Goal: Task Accomplishment & Management: Use online tool/utility

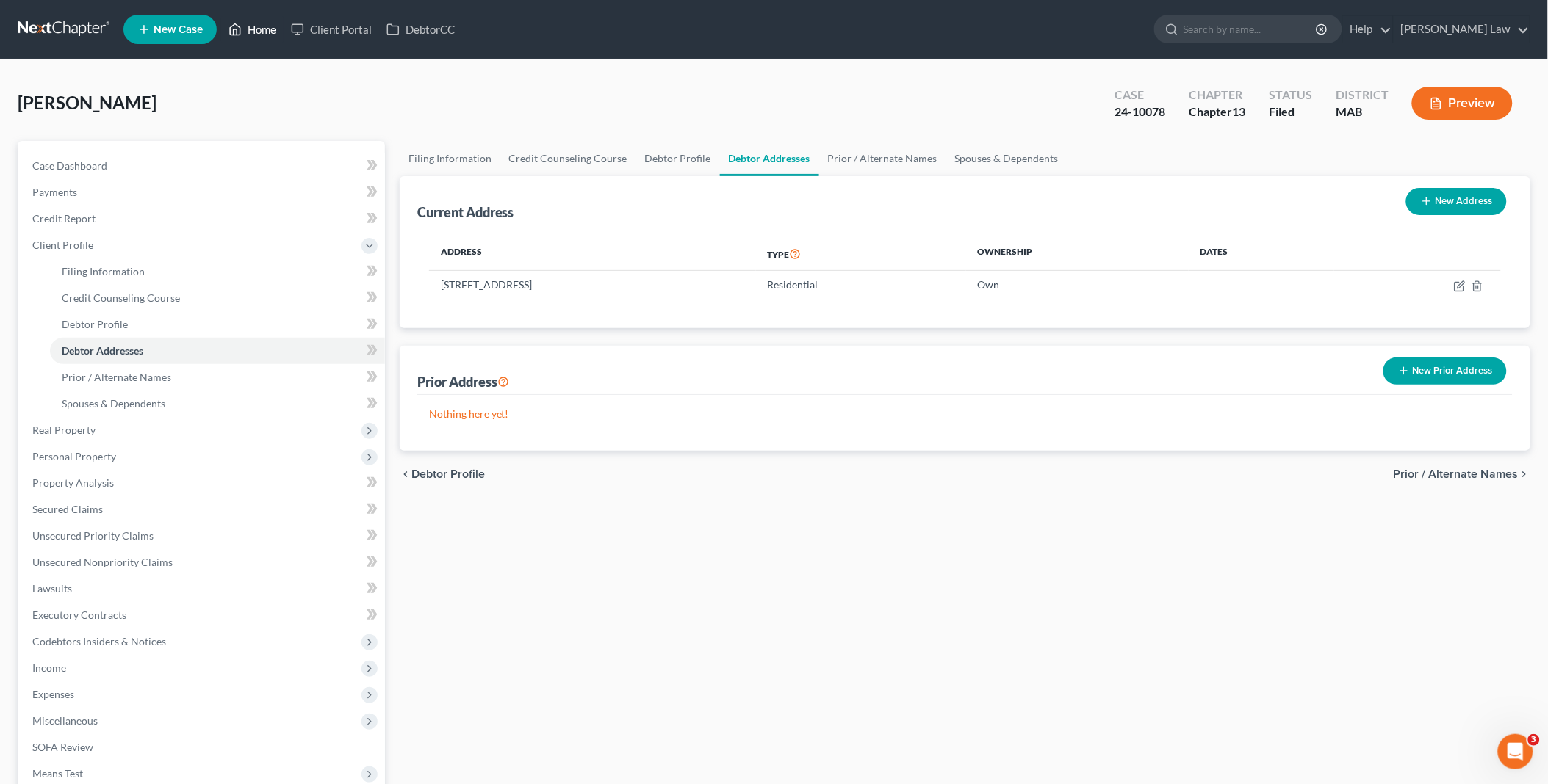
drag, startPoint x: 254, startPoint y: 24, endPoint x: 473, endPoint y: 5, distance: 219.8
click at [254, 24] on link "Home" at bounding box center [253, 30] width 62 height 27
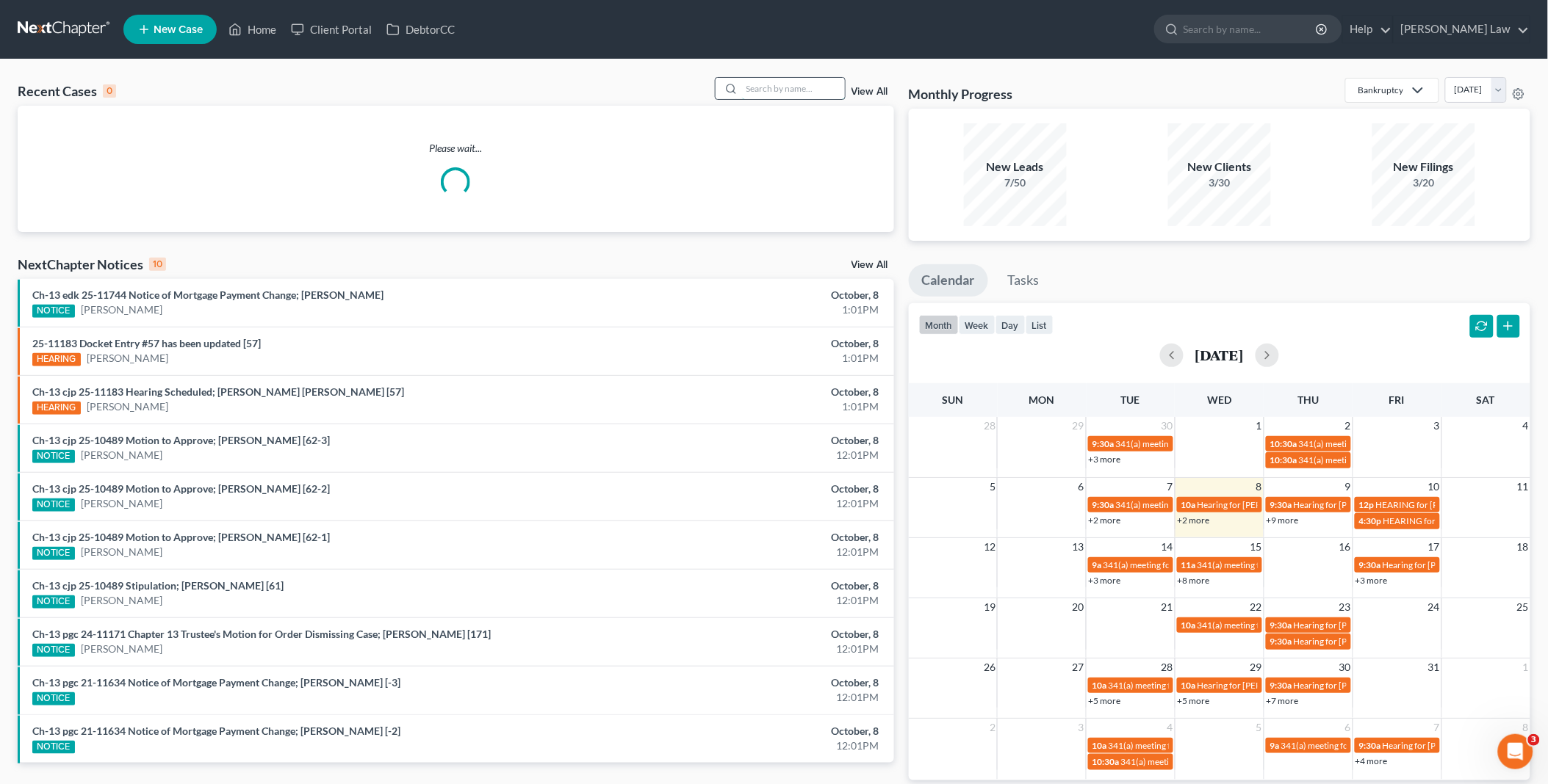
click at [793, 91] on input "search" at bounding box center [793, 88] width 103 height 22
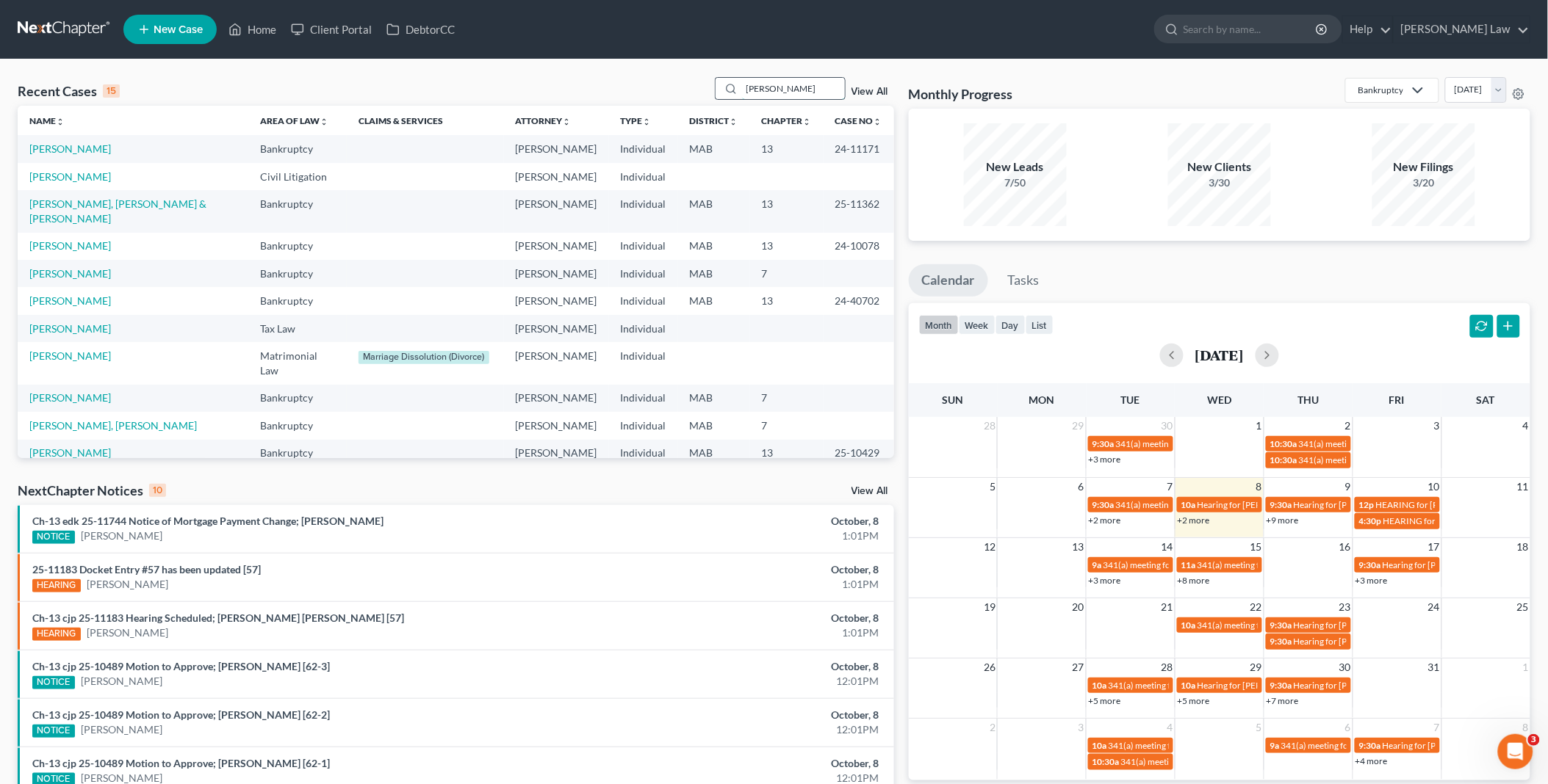
type input "[PERSON_NAME]"
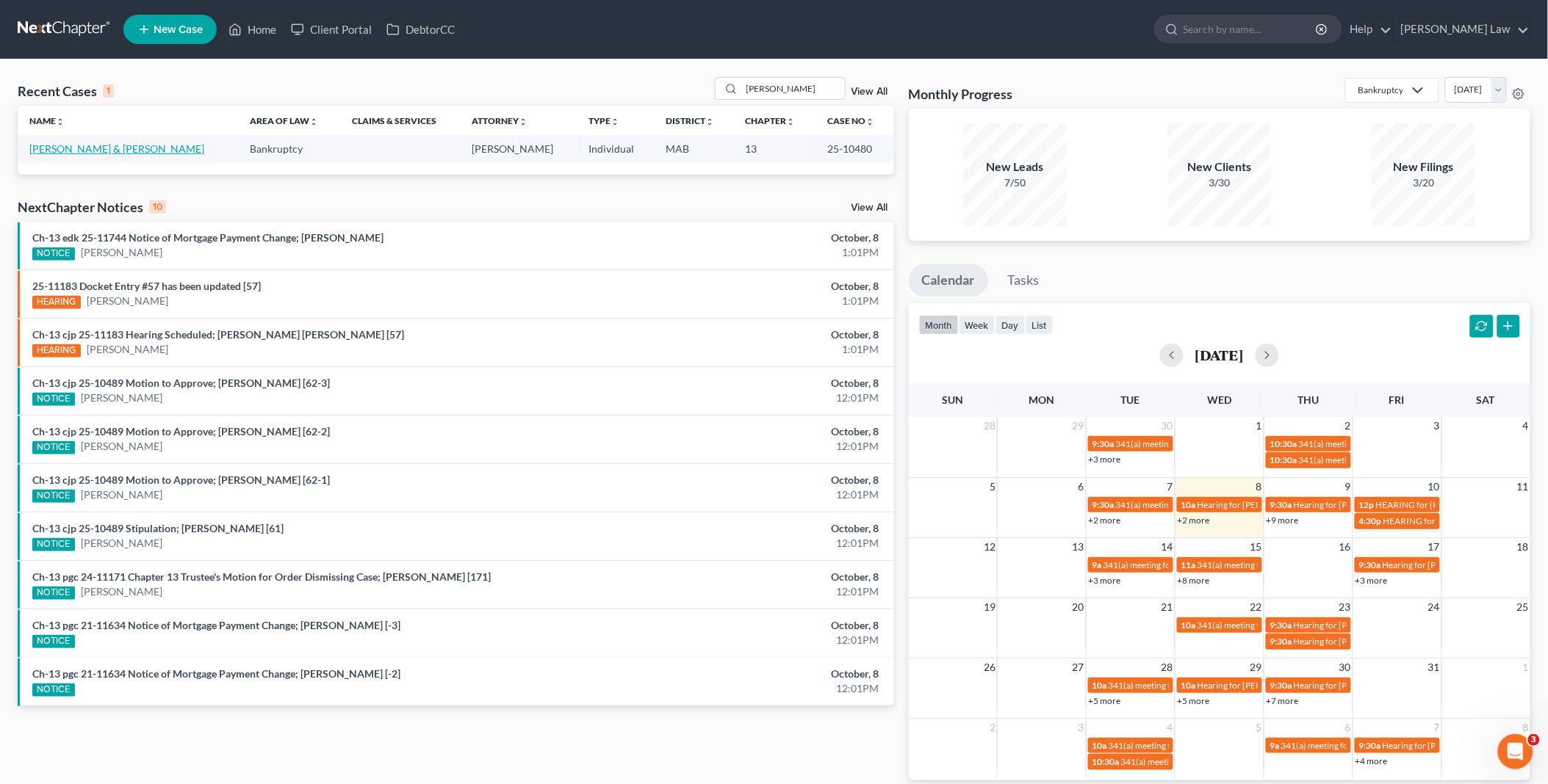
click at [97, 149] on link "[PERSON_NAME] & [PERSON_NAME]" at bounding box center [117, 148] width 175 height 13
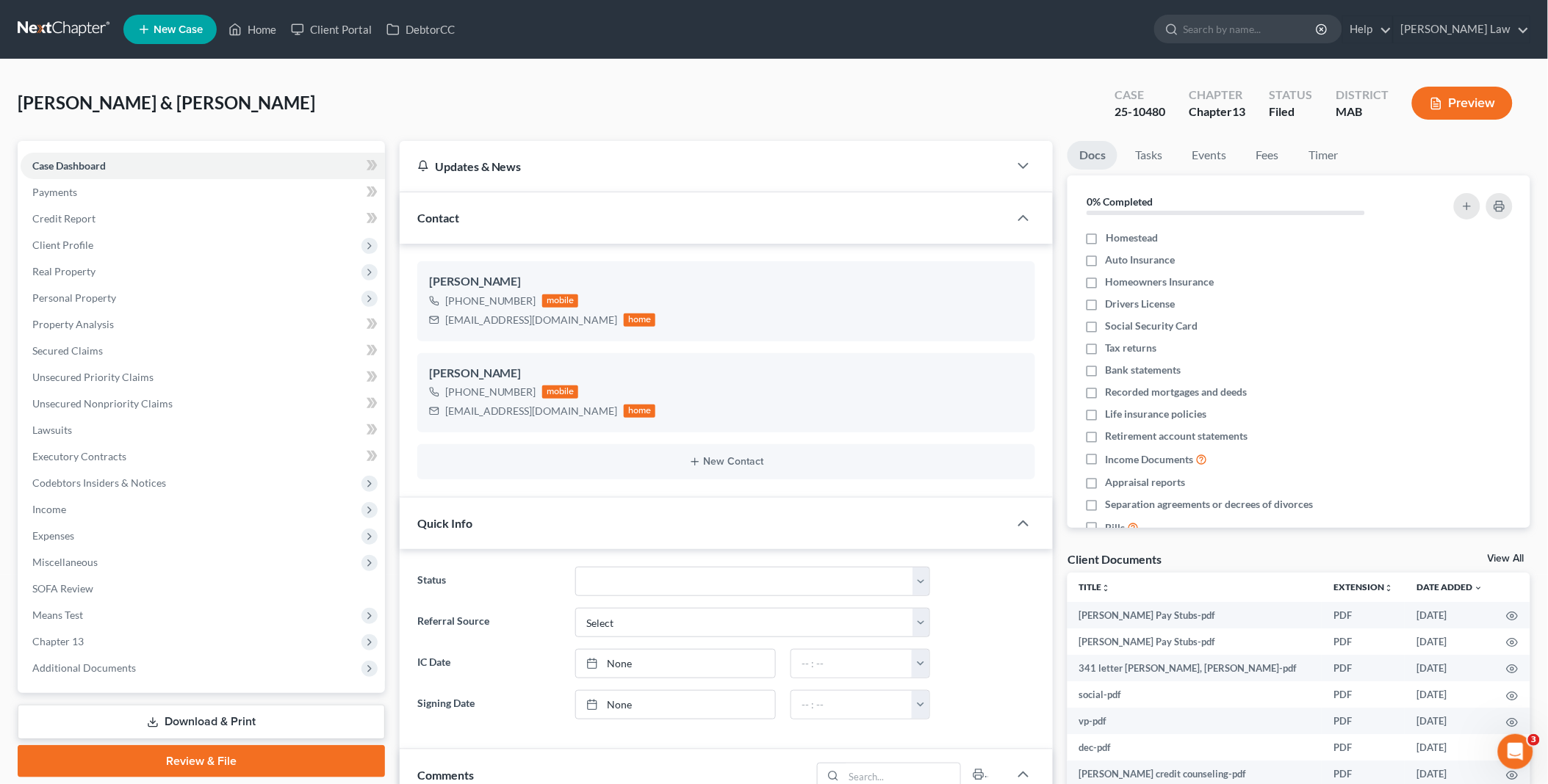
click at [1502, 559] on link "View All" at bounding box center [1506, 559] width 36 height 10
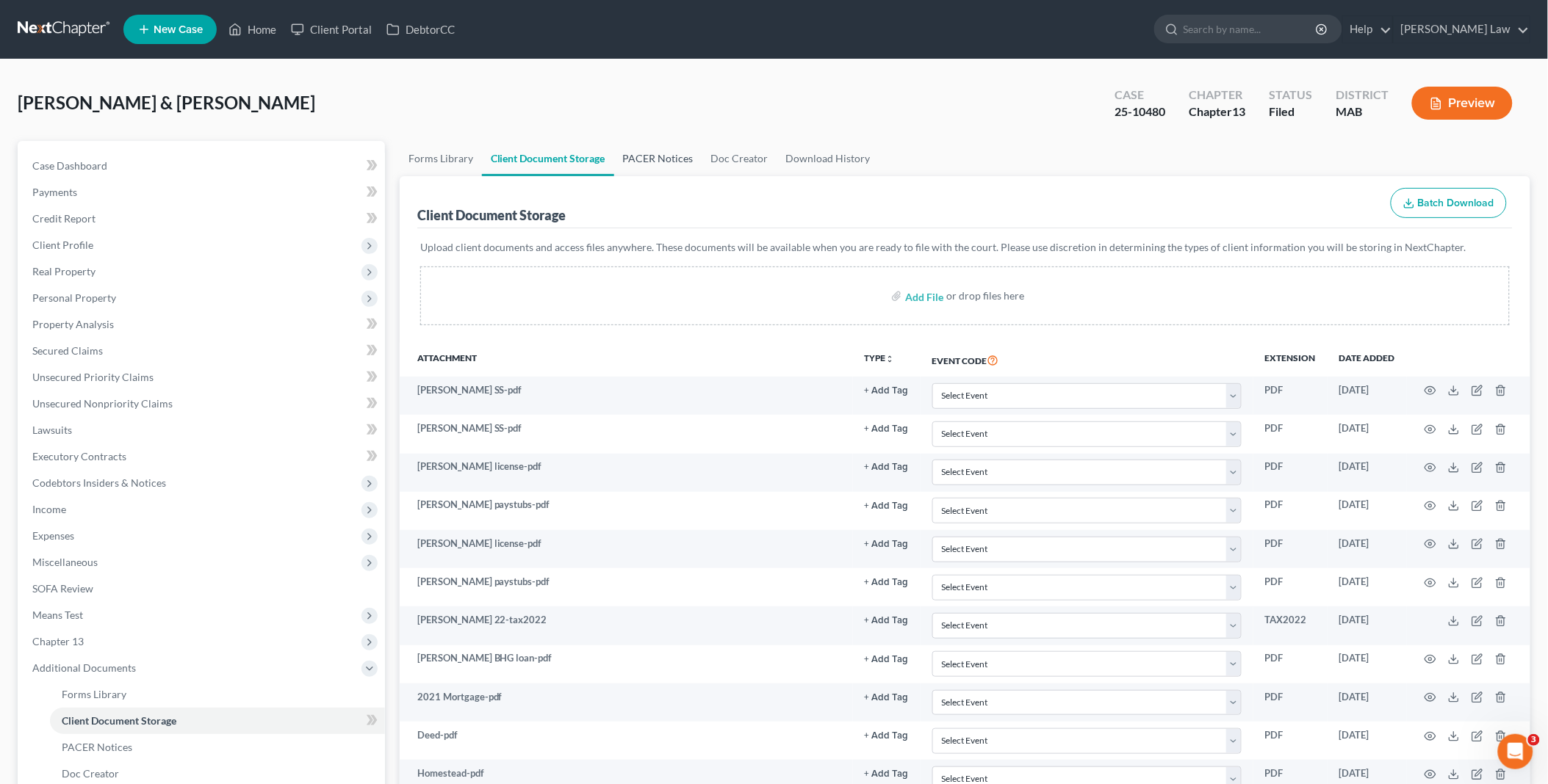
click at [647, 156] on link "PACER Notices" at bounding box center [658, 158] width 88 height 35
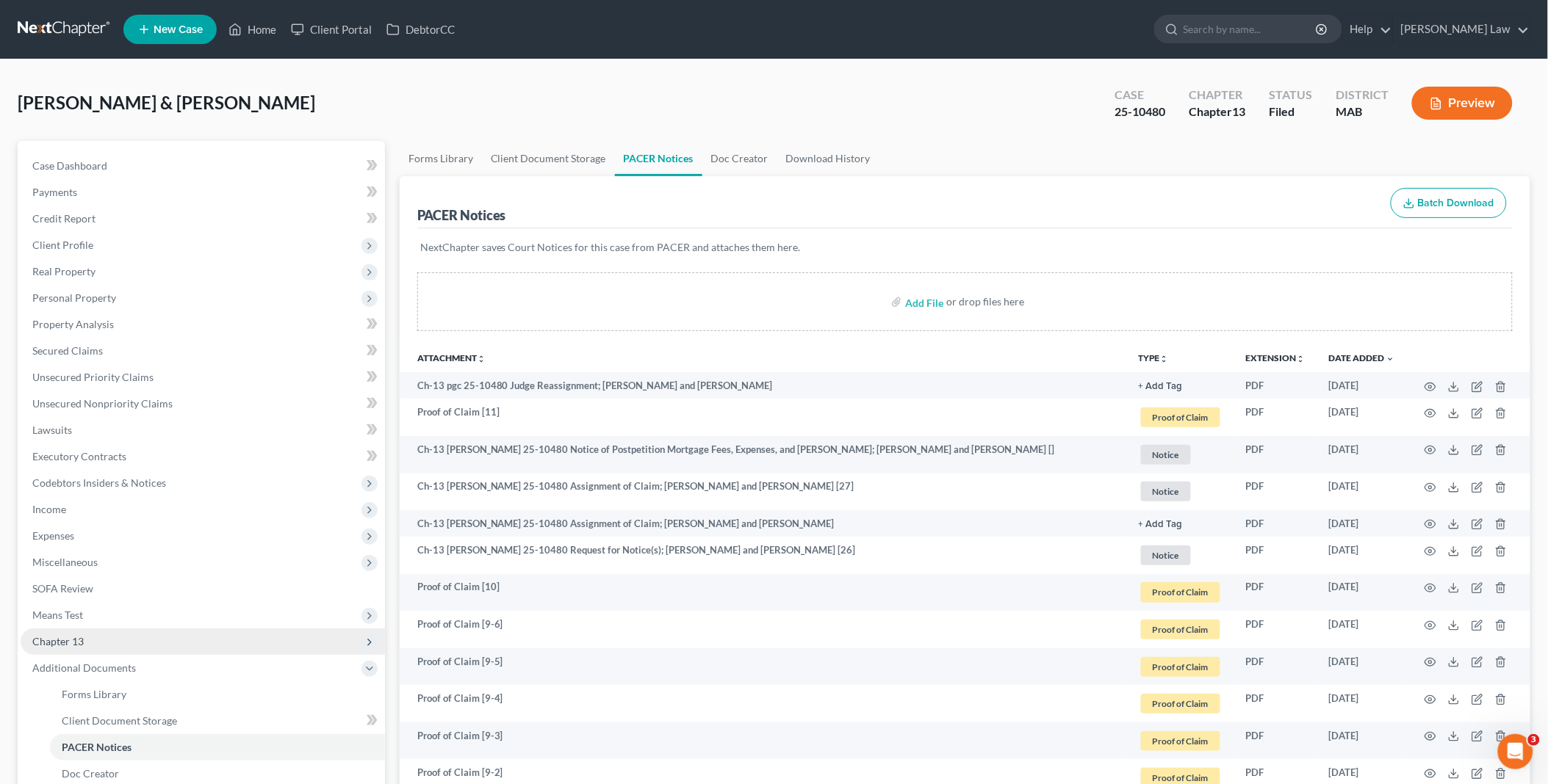
click at [100, 639] on span "Chapter 13" at bounding box center [203, 642] width 365 height 27
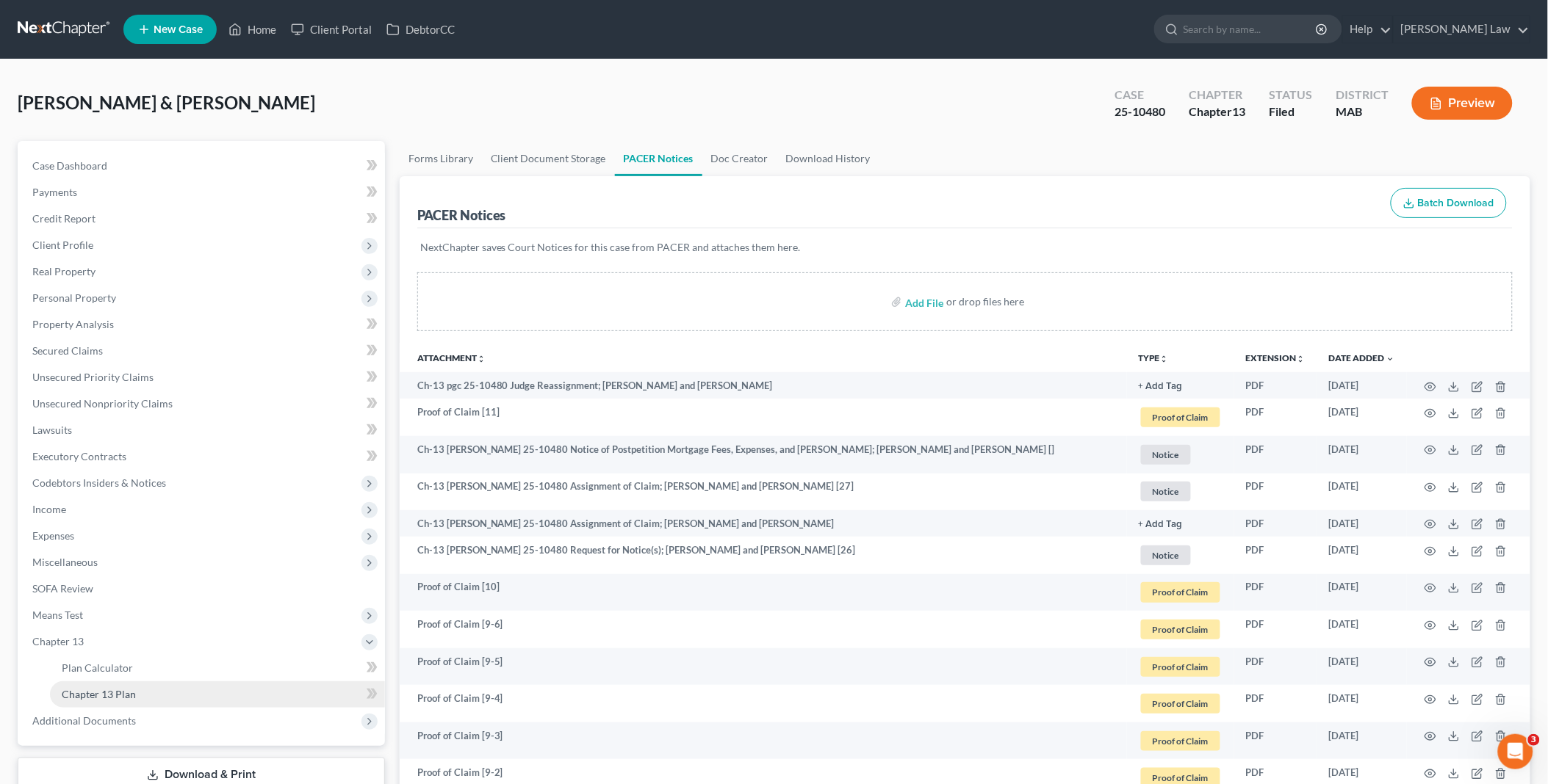
click at [147, 698] on link "Chapter 13 Plan" at bounding box center [217, 695] width 335 height 27
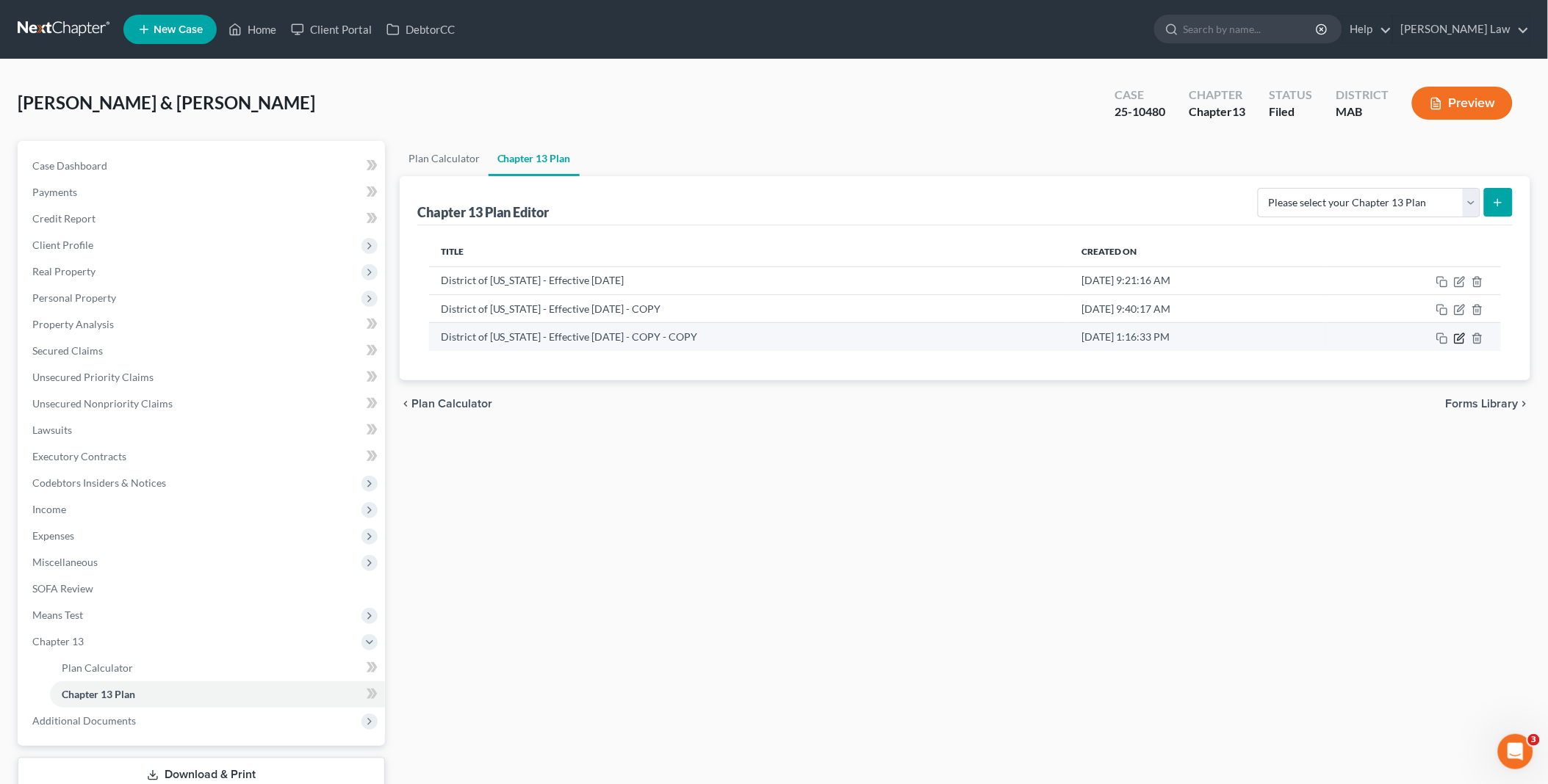
click at [1460, 338] on icon "button" at bounding box center [1460, 339] width 12 height 12
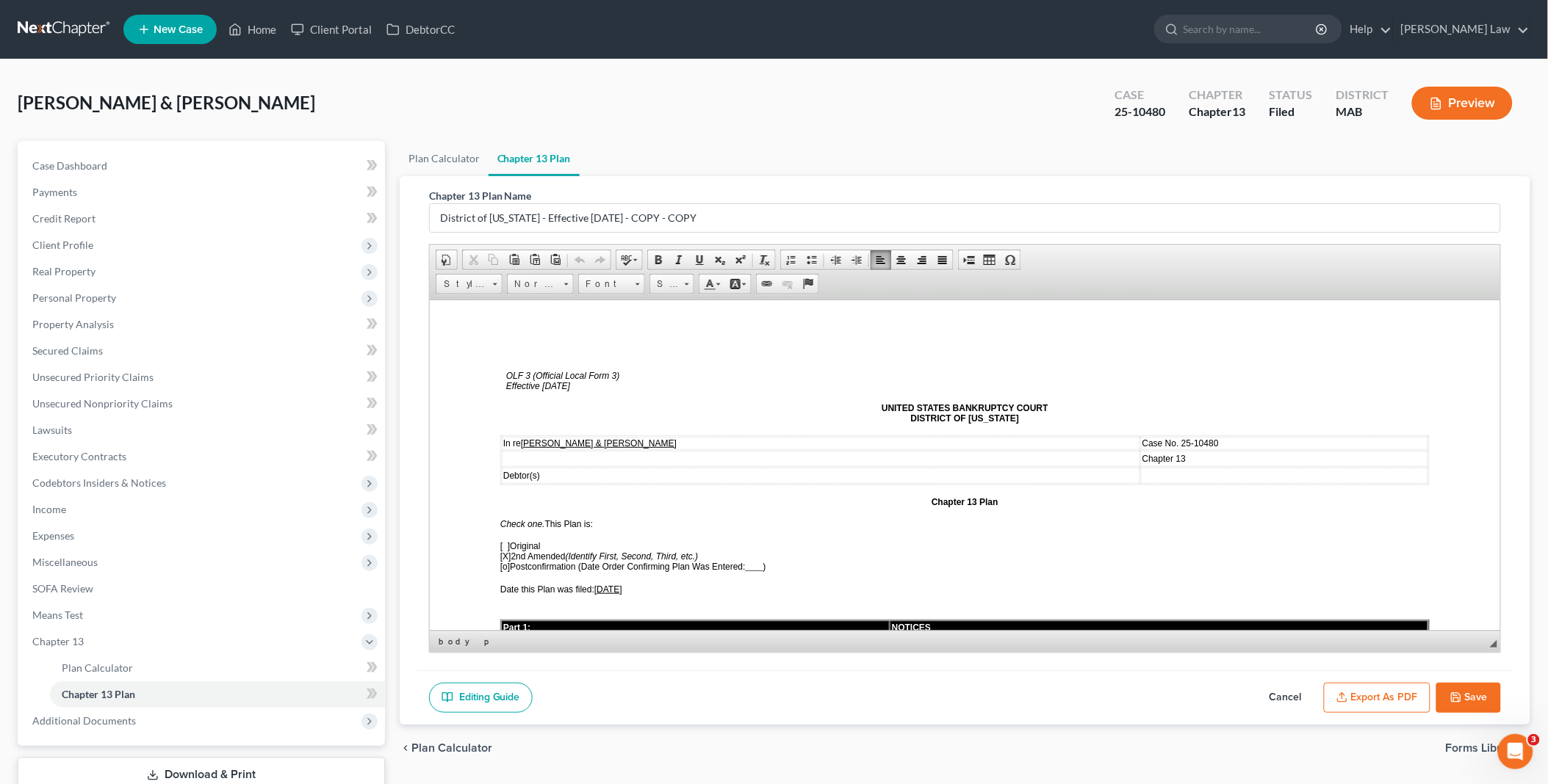
drag, startPoint x: 599, startPoint y: 581, endPoint x: 634, endPoint y: 581, distance: 35.0
click at [622, 584] on u "[DATE]" at bounding box center [608, 589] width 28 height 10
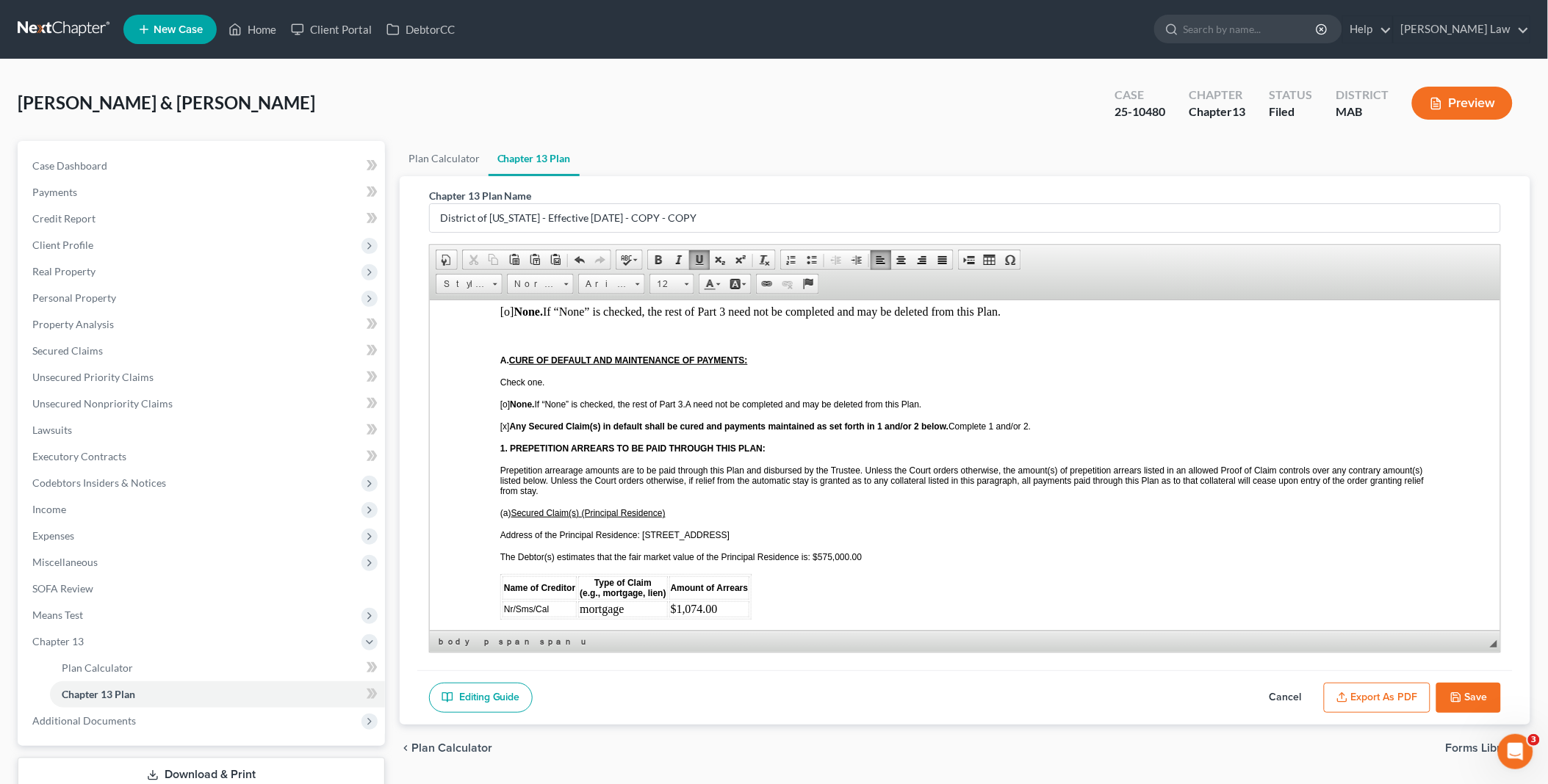
scroll to position [1224, 0]
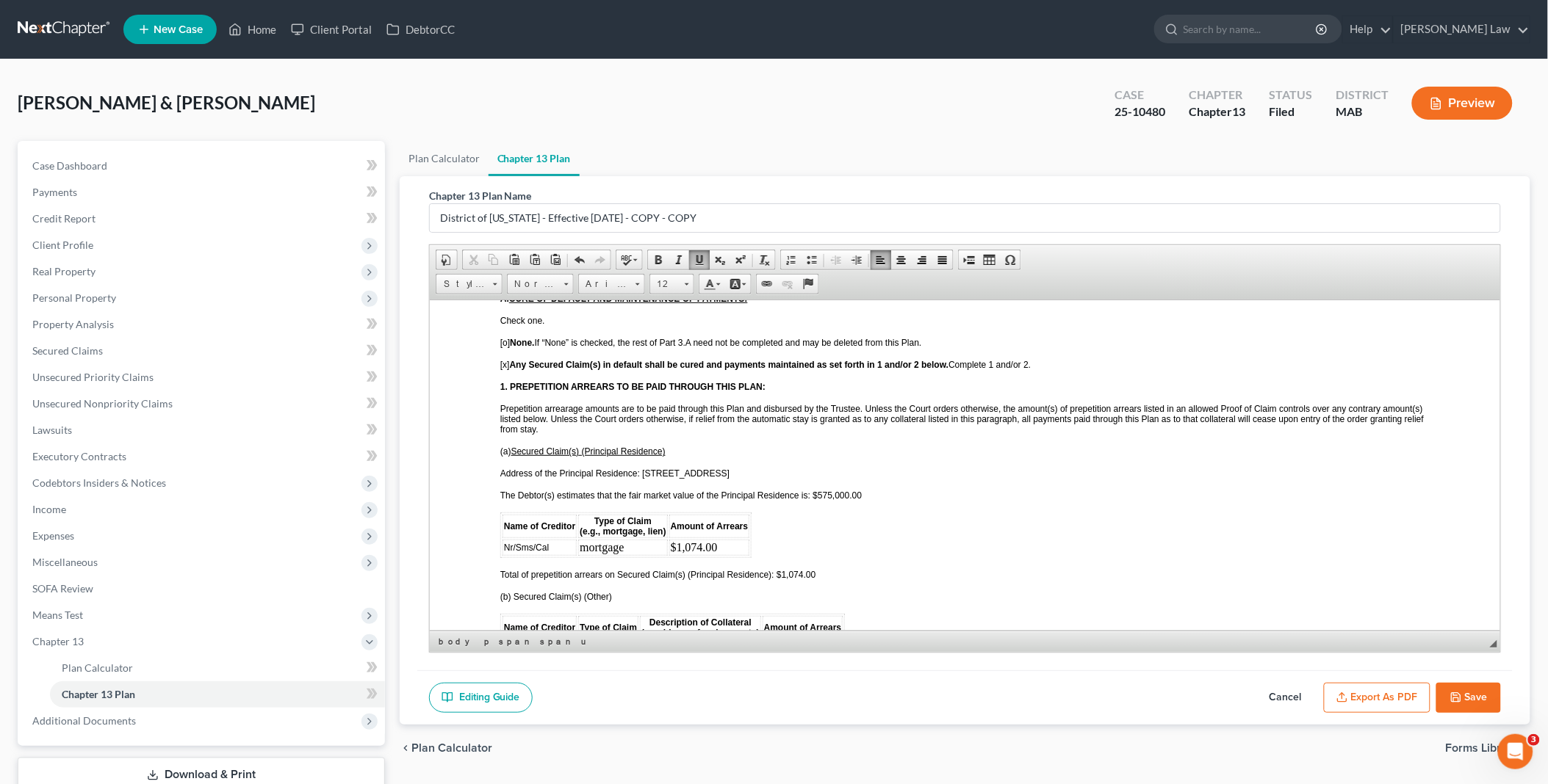
click at [682, 539] on td "$1,074.00" at bounding box center [709, 547] width 81 height 16
click at [786, 569] on span "Total of prepetition arrears on Secured Claim(s) (Principal Residence): $1,074.…" at bounding box center [657, 575] width 316 height 10
click at [789, 569] on span "Total of prepetition arrears on Secured Claim(s) (Principal Residence): $1744 .…" at bounding box center [656, 575] width 313 height 10
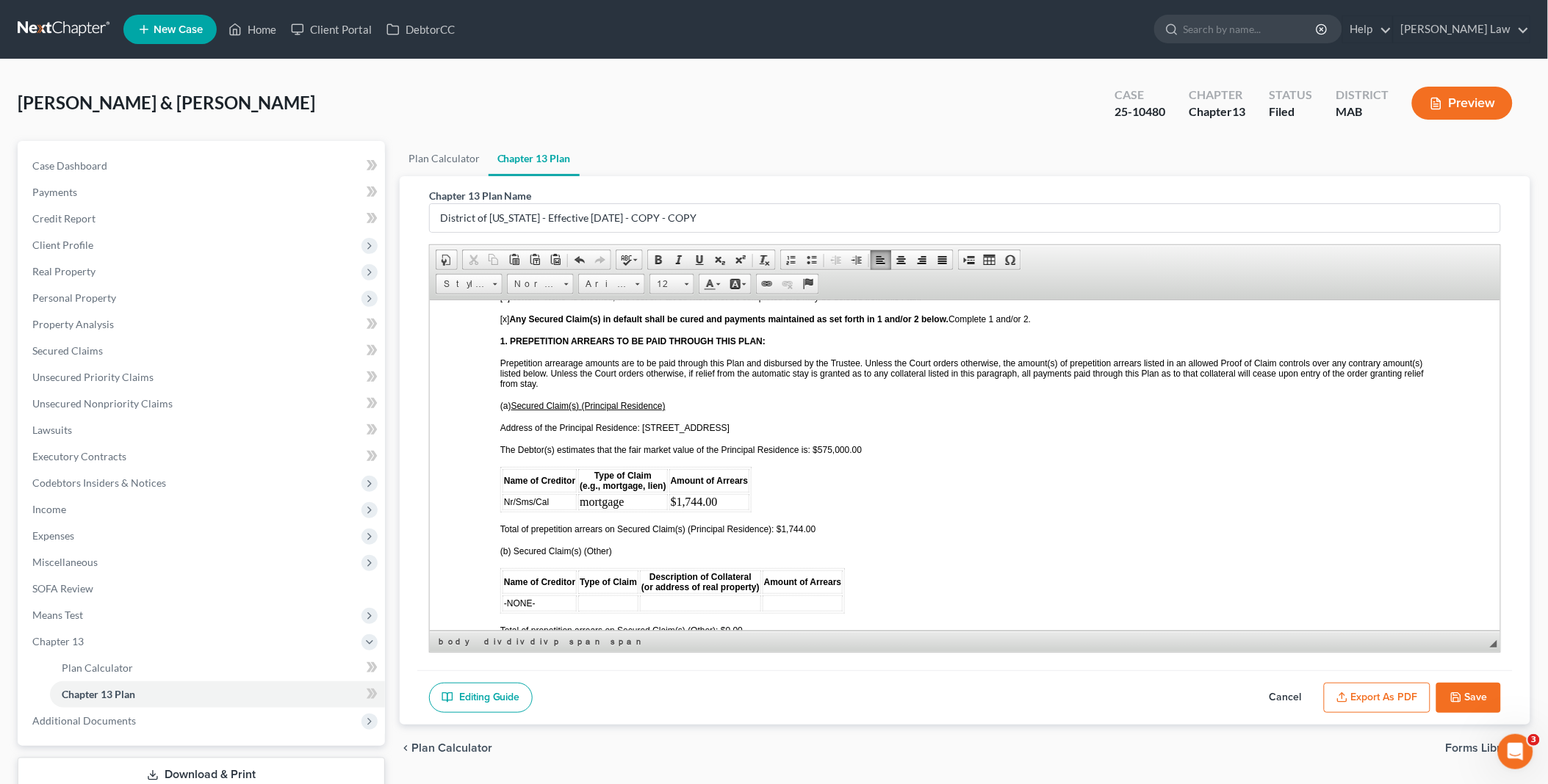
scroll to position [1305, 0]
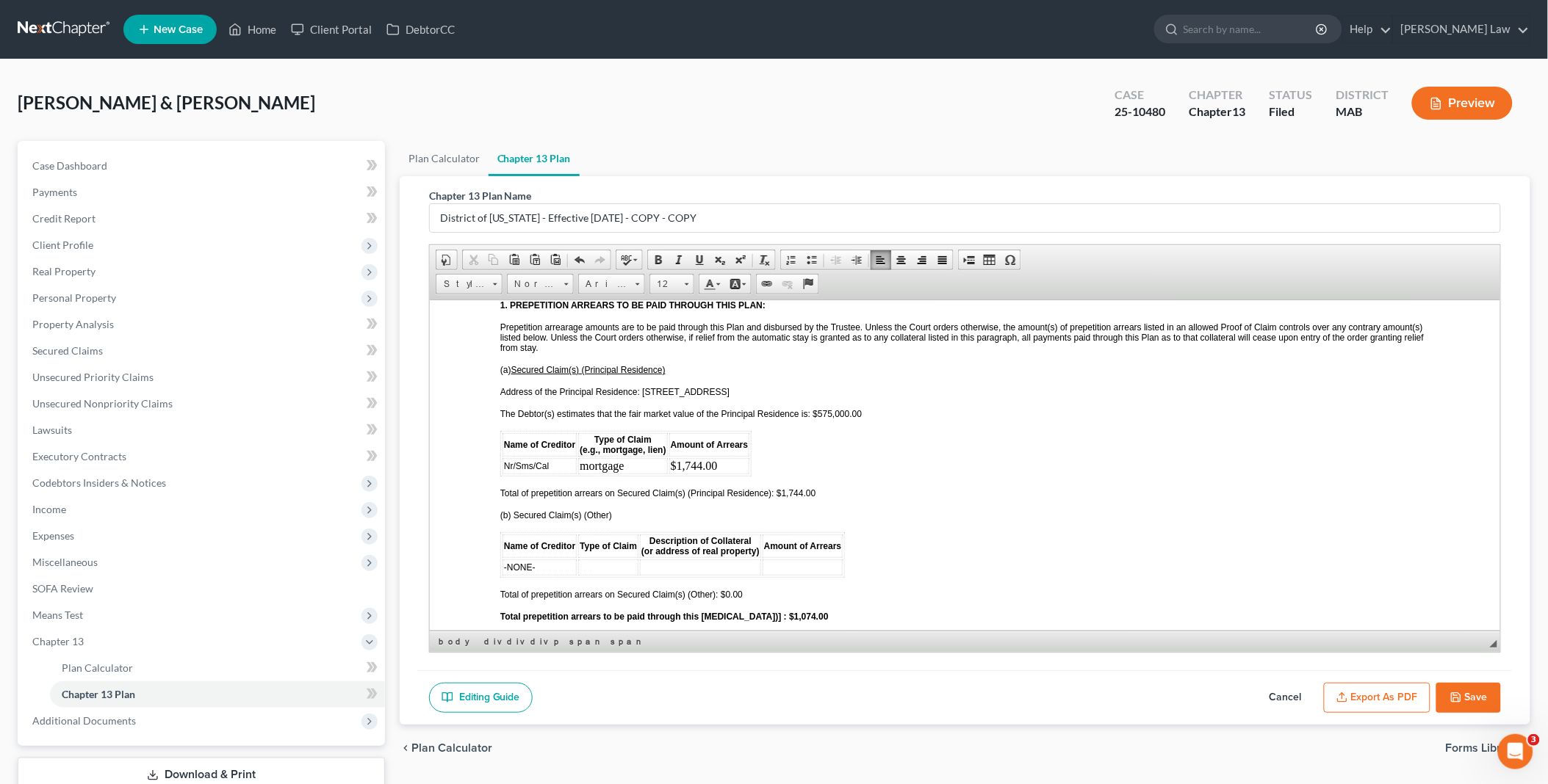
click at [778, 611] on strong "Total prepetition arrears to be paid through this [MEDICAL_DATA])] : $1,074.00" at bounding box center [664, 616] width 328 height 10
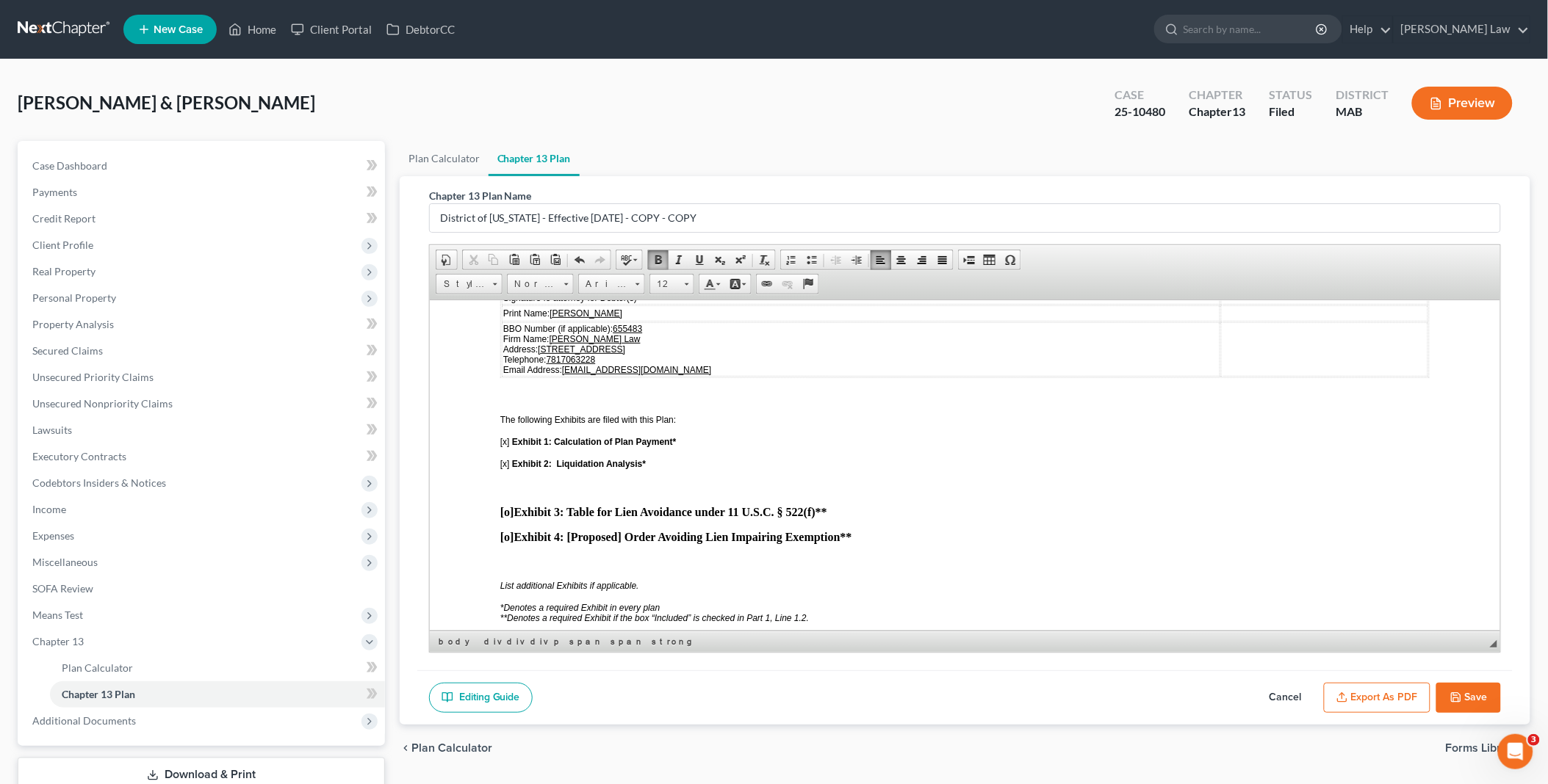
scroll to position [3835, 0]
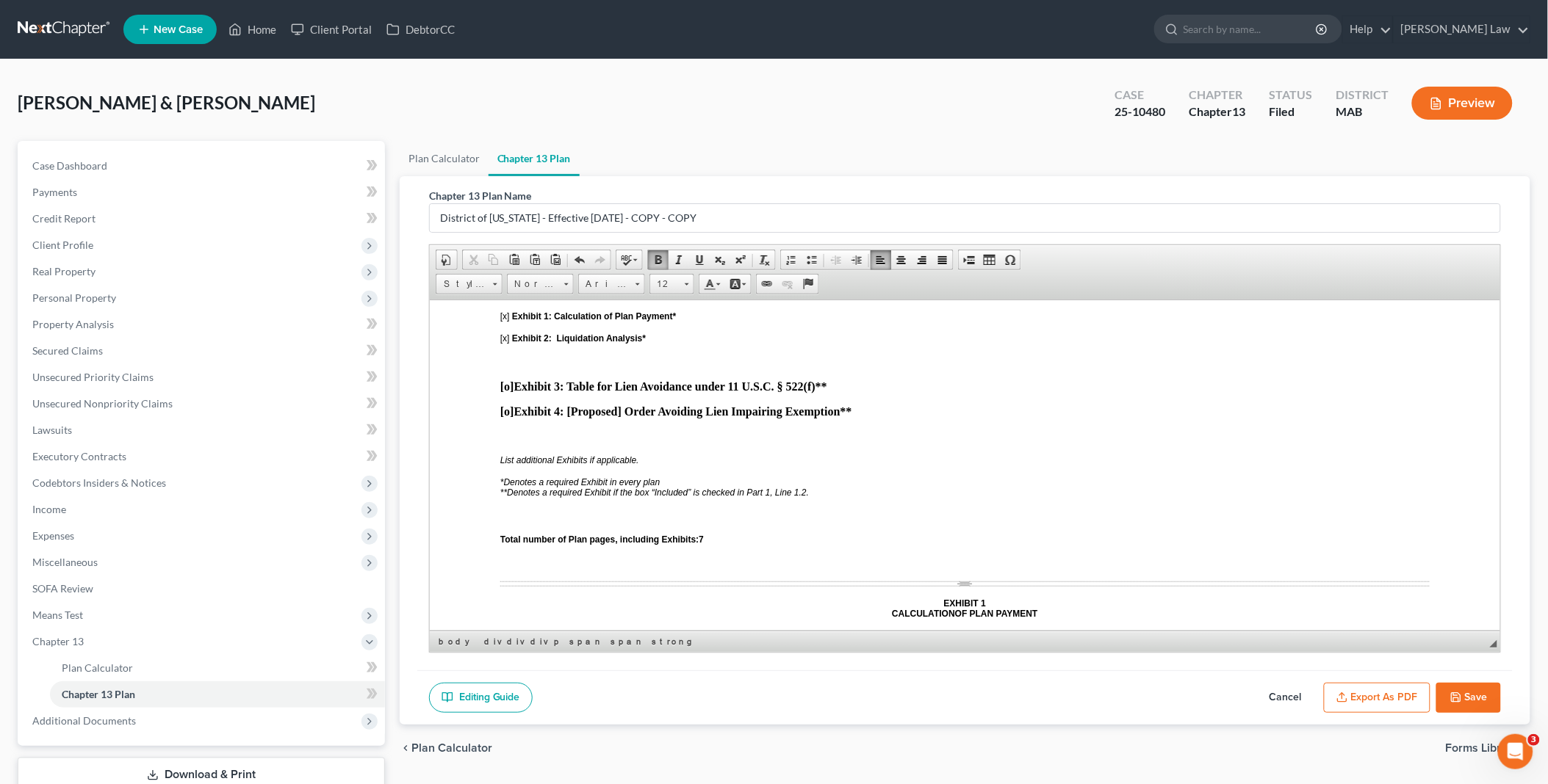
click at [1275, 658] on span "$1,073.00" at bounding box center [1290, 663] width 39 height 10
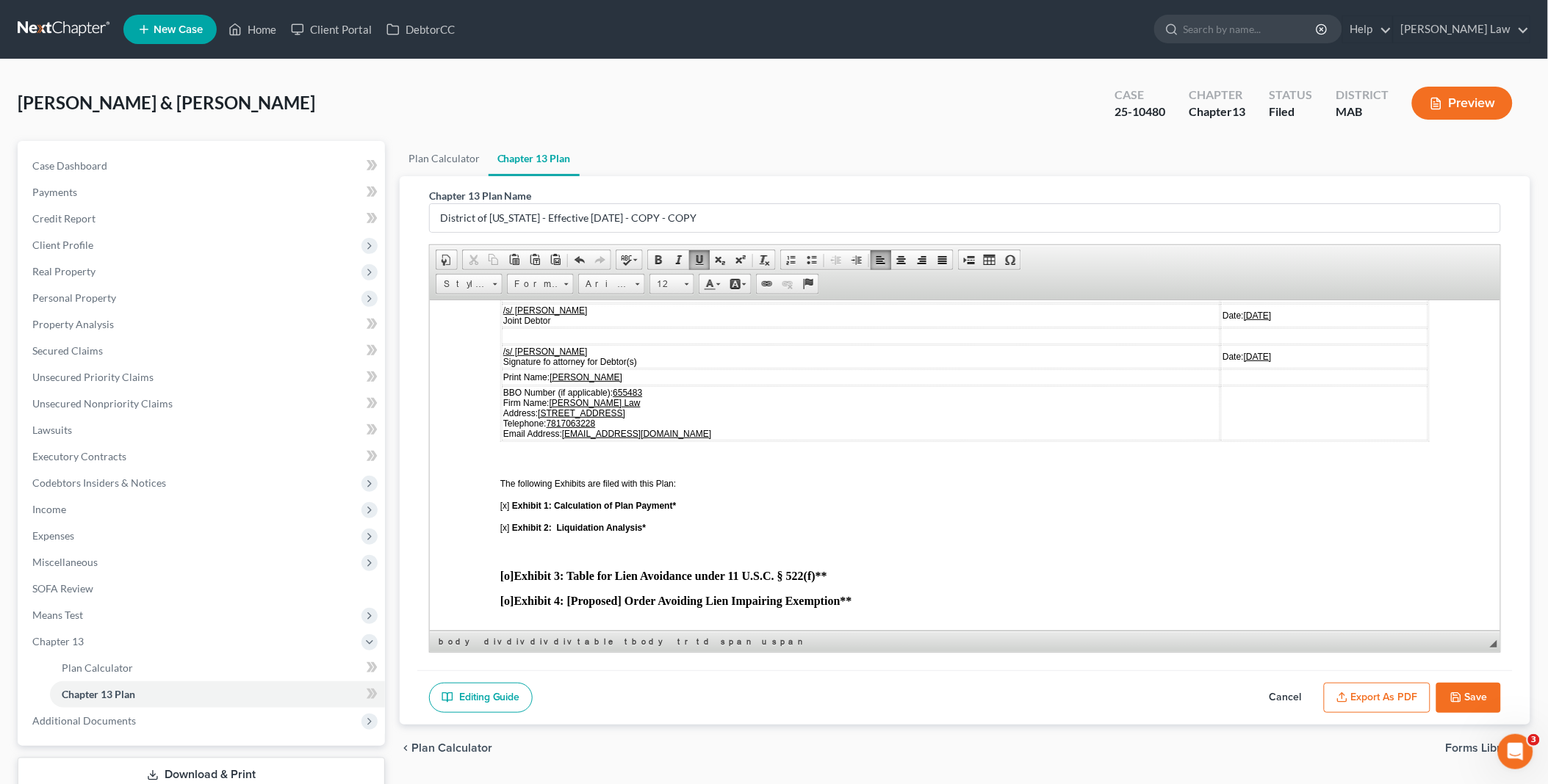
scroll to position [3426, 0]
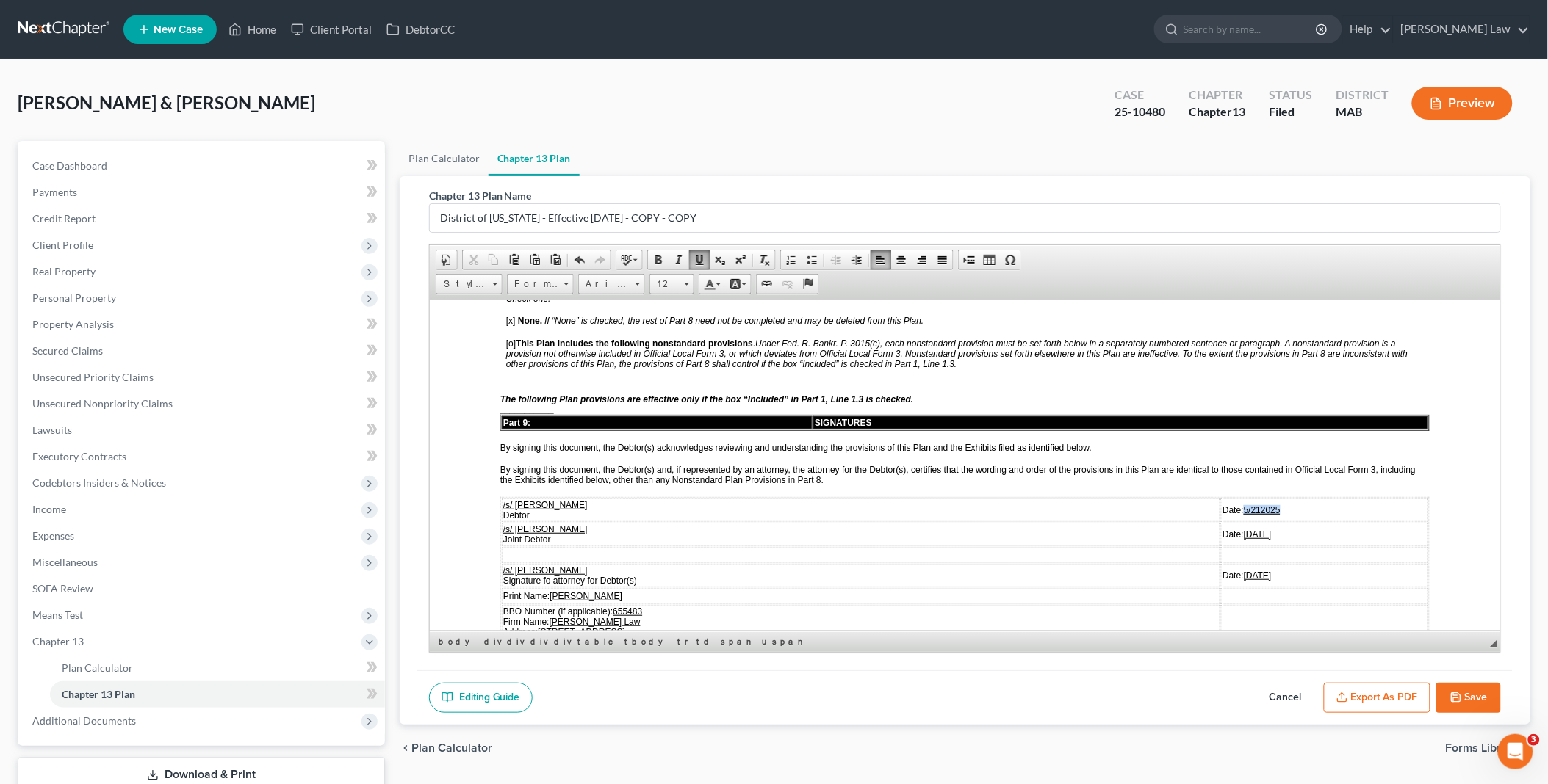
drag, startPoint x: 1218, startPoint y: 411, endPoint x: 1284, endPoint y: 413, distance: 66.0
click at [1284, 498] on td "Date: 5/212025" at bounding box center [1324, 510] width 207 height 24
drag, startPoint x: 1218, startPoint y: 412, endPoint x: 1253, endPoint y: 415, distance: 35.1
click at [1268, 505] on u "[DATE]" at bounding box center [1282, 510] width 28 height 10
copy u "[DATE]"
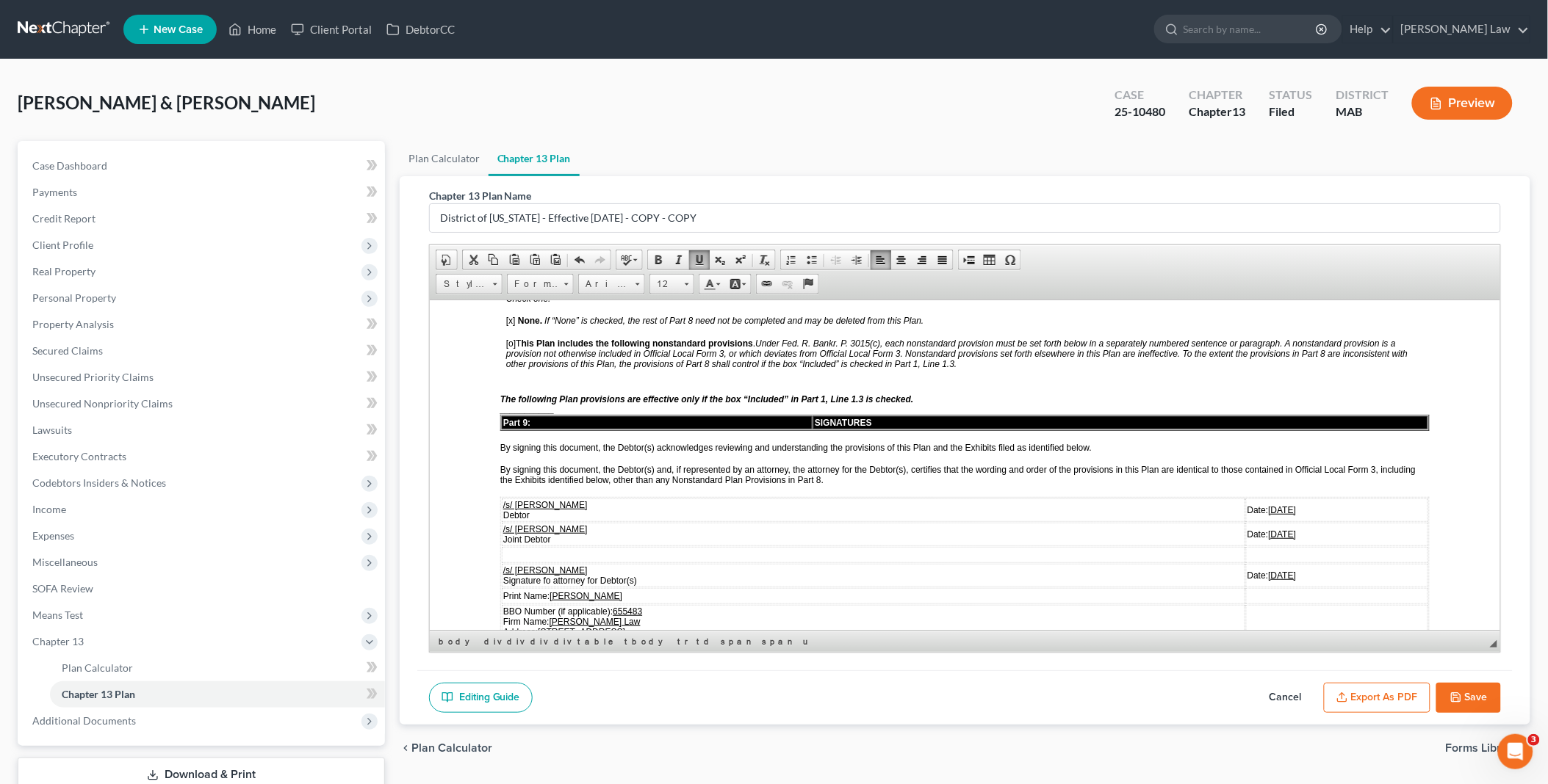
drag, startPoint x: 1216, startPoint y: 437, endPoint x: 1260, endPoint y: 440, distance: 44.1
click at [1260, 522] on td "Date: [DATE]" at bounding box center [1336, 534] width 182 height 24
drag, startPoint x: 1217, startPoint y: 476, endPoint x: 1257, endPoint y: 476, distance: 40.0
click at [1257, 564] on td "Date: [DATE]" at bounding box center [1336, 575] width 182 height 24
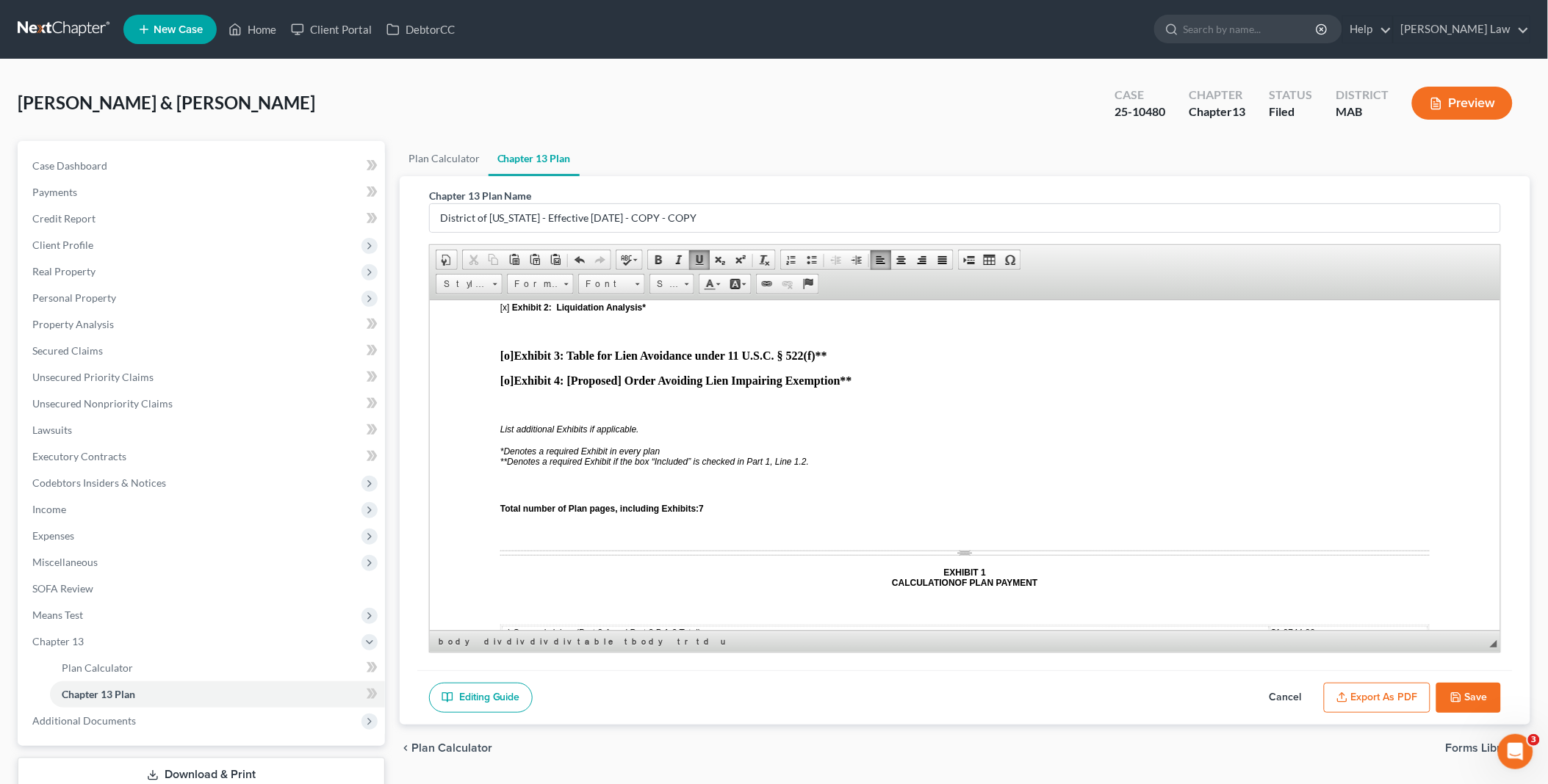
scroll to position [3998, 0]
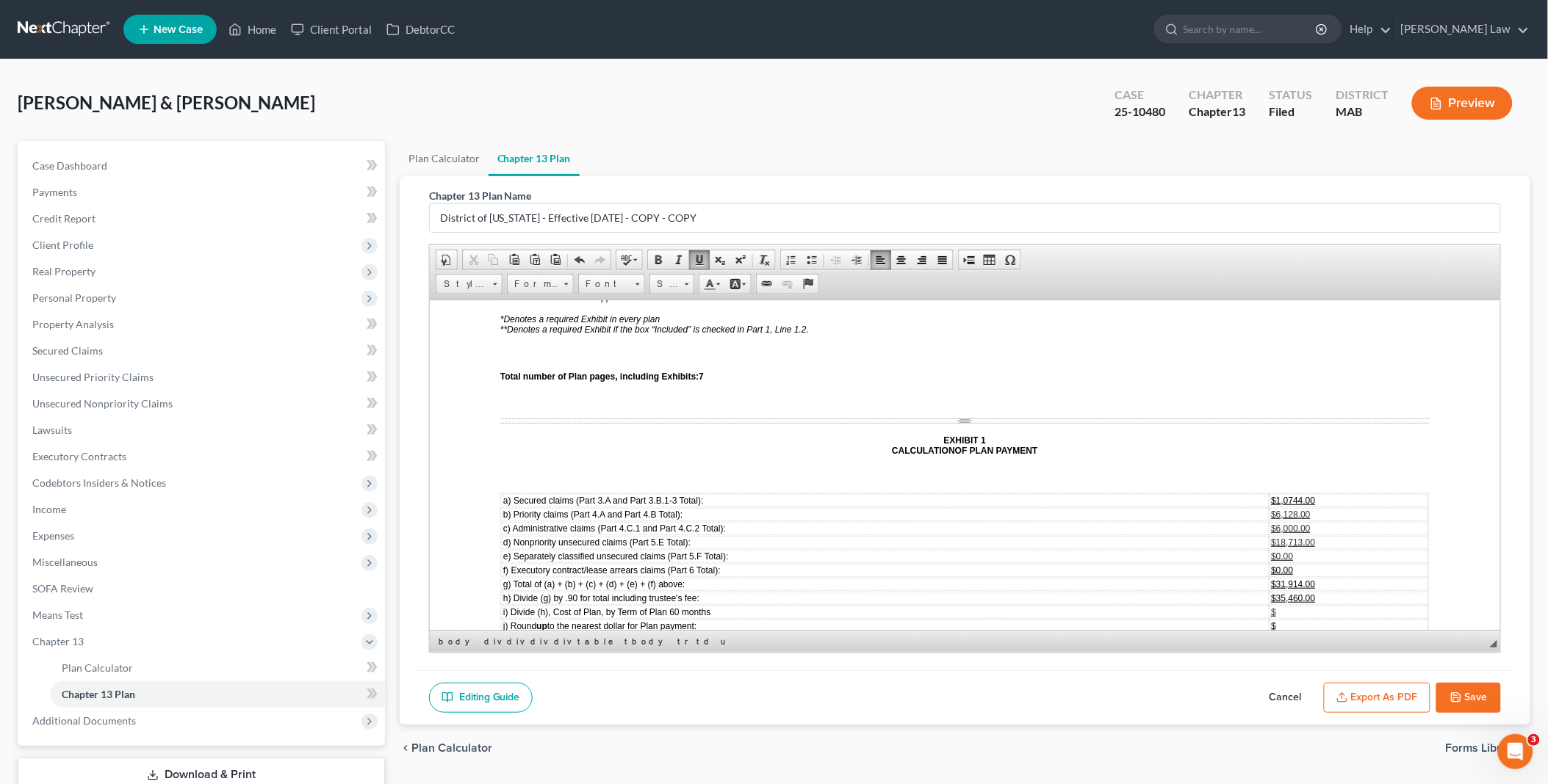
click at [1276, 495] on span "$1,0744.00" at bounding box center [1292, 500] width 44 height 10
click at [1301, 679] on span "$500.00" at bounding box center [1317, 685] width 32 height 10
click at [1301, 693] on span "$34,387.00" at bounding box center [1323, 699] width 44 height 10
click at [1301, 735] on span "[DATE]" at bounding box center [1316, 740] width 28 height 10
click at [698, 707] on span "m) [PERSON_NAME] (l) by the number of months remaining ( 58 months):" at bounding box center [648, 712] width 291 height 10
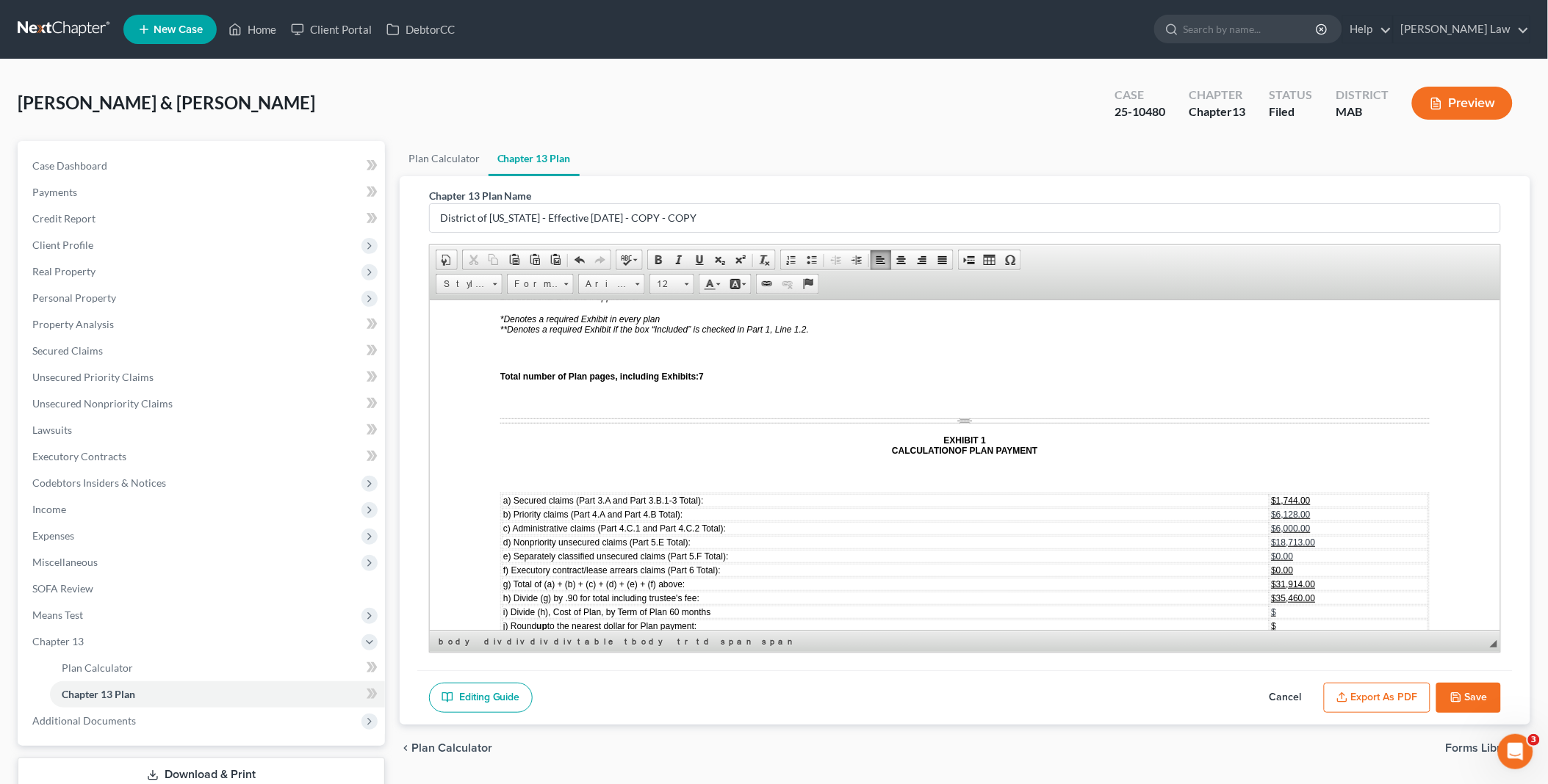
drag, startPoint x: 1486, startPoint y: 696, endPoint x: 1451, endPoint y: 685, distance: 36.7
click at [1486, 695] on button "Save" at bounding box center [1469, 699] width 65 height 31
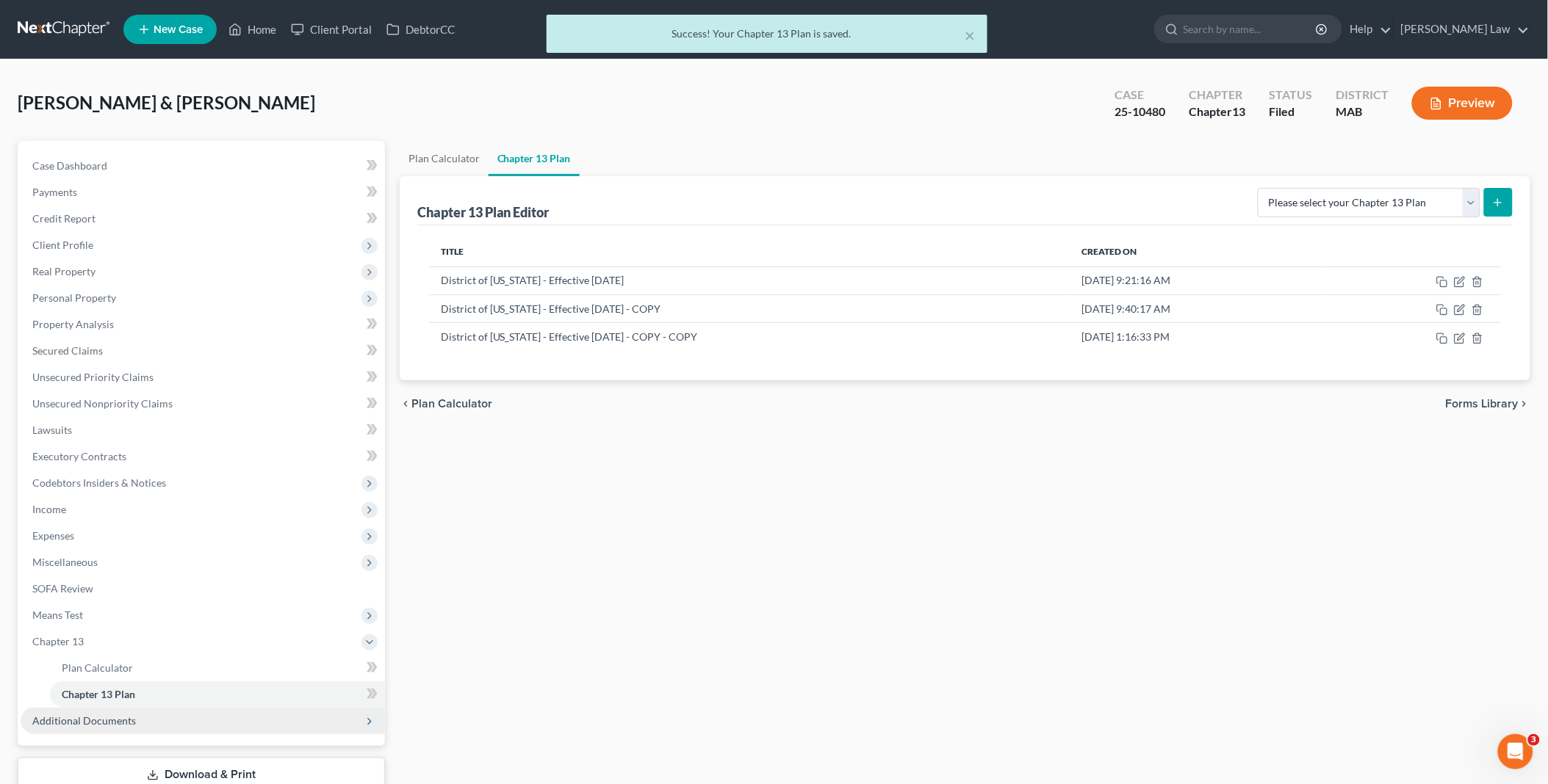
click at [134, 720] on span "Additional Documents" at bounding box center [203, 721] width 365 height 27
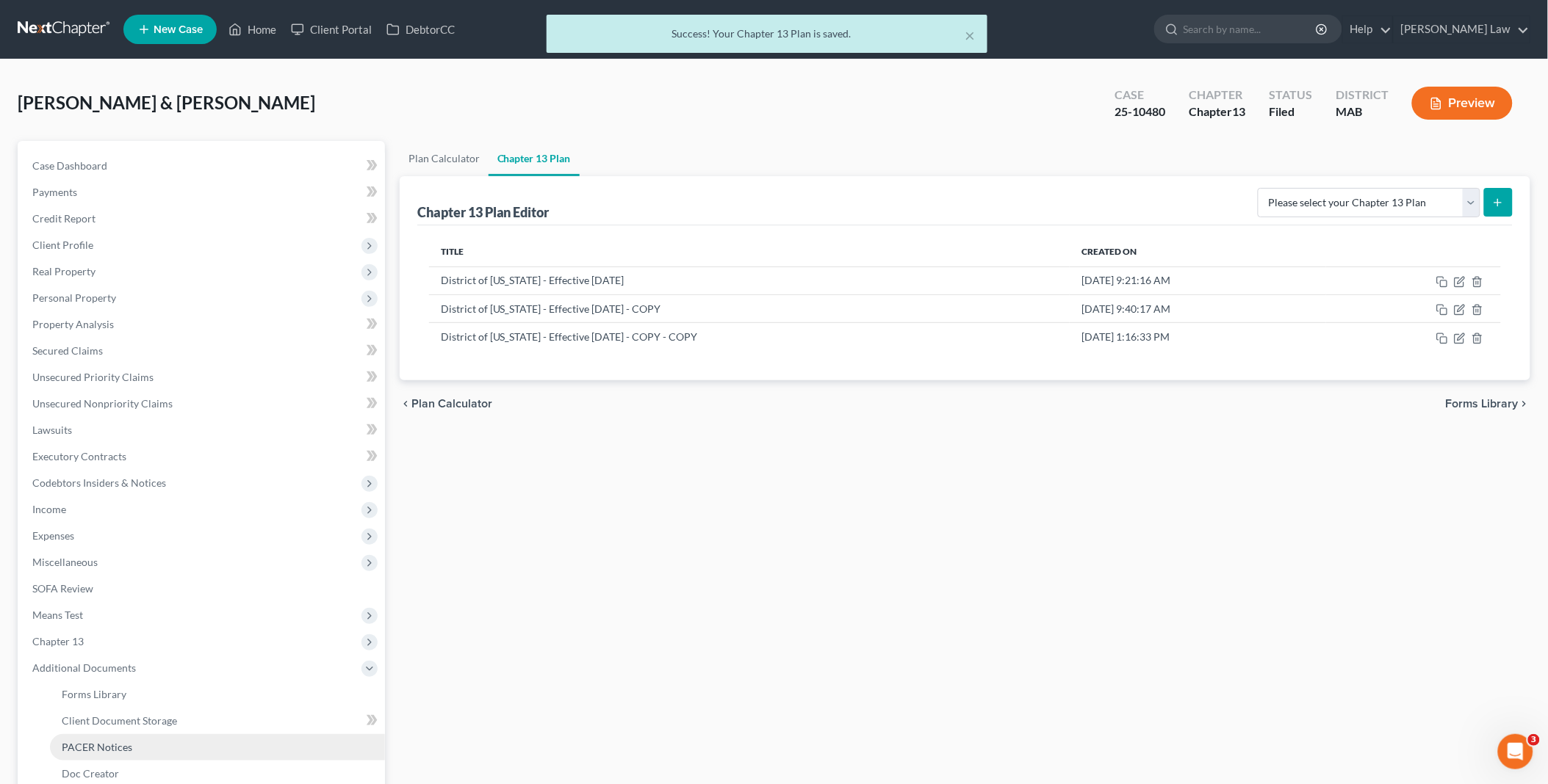
click at [157, 740] on link "PACER Notices" at bounding box center [217, 748] width 335 height 27
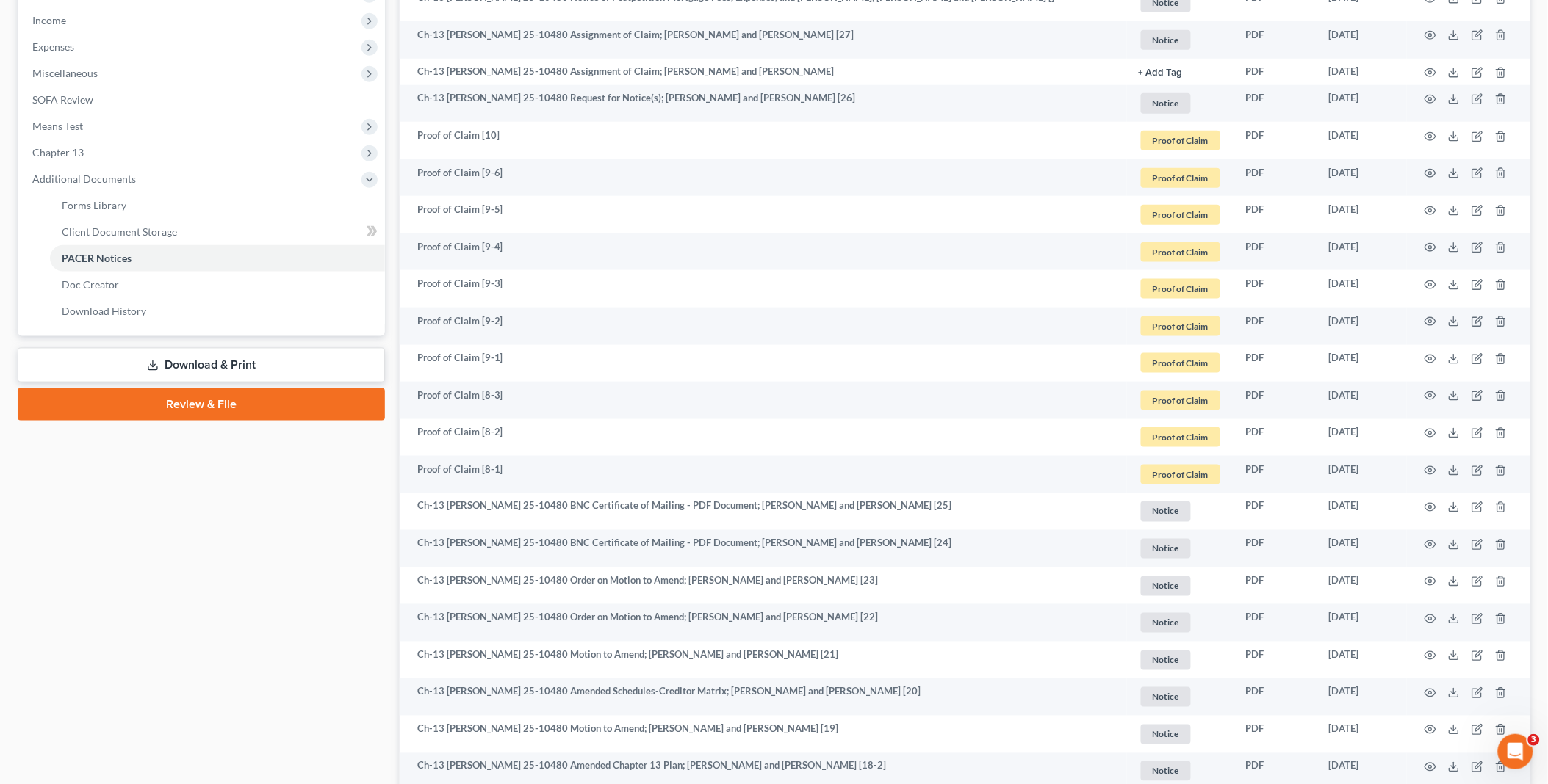
scroll to position [571, 0]
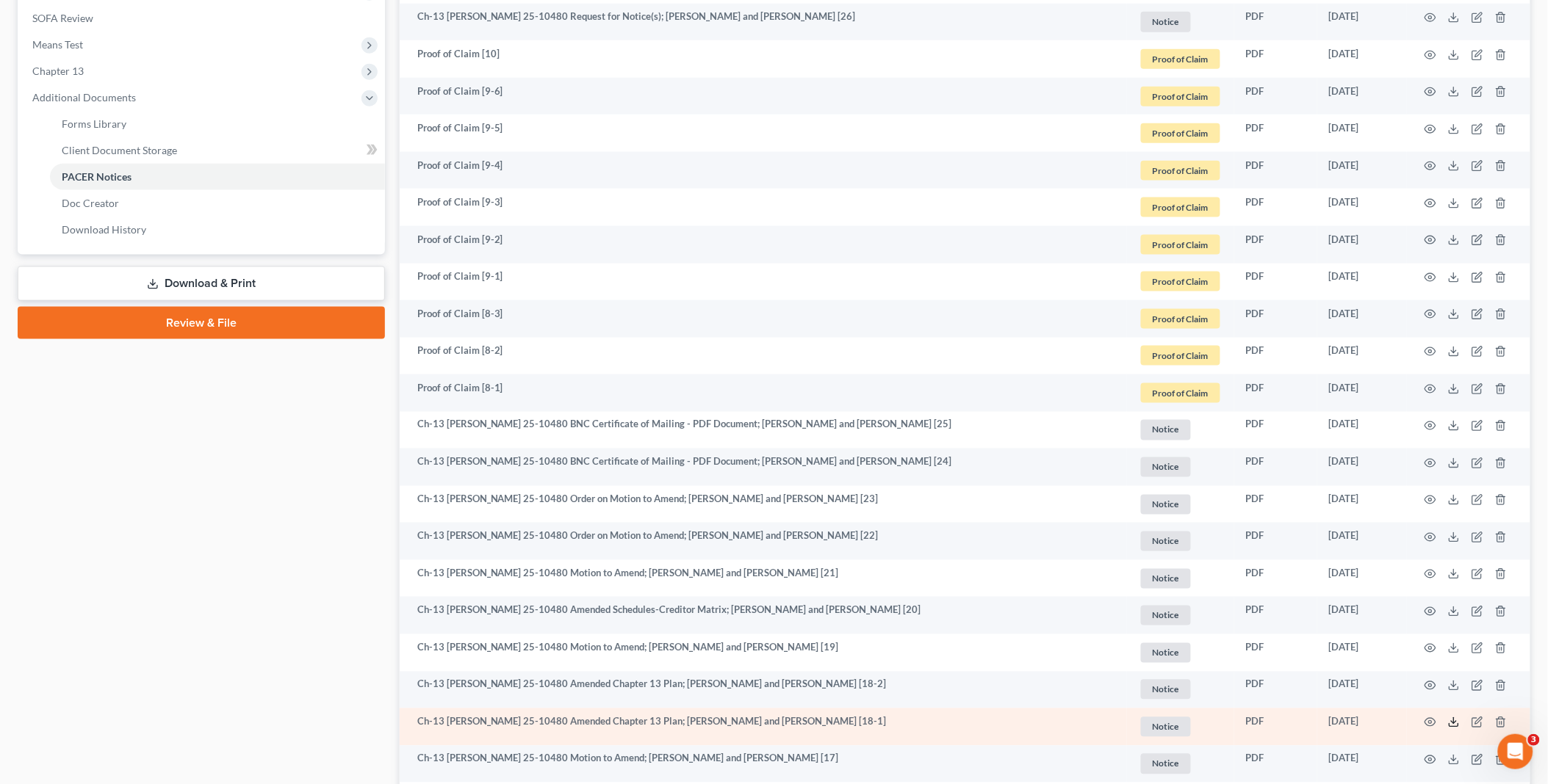
click at [1453, 721] on icon at bounding box center [1454, 722] width 12 height 12
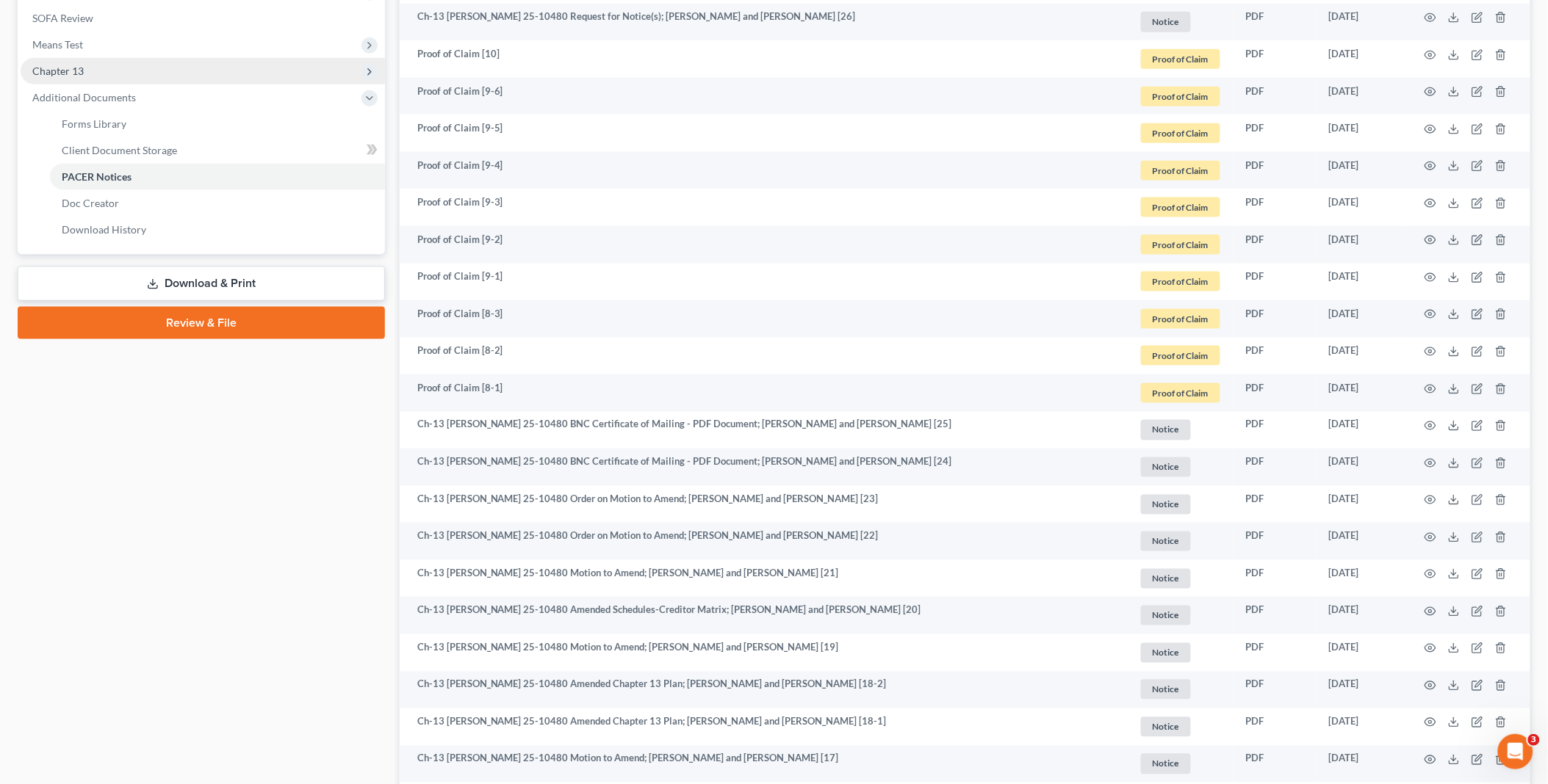
click at [115, 61] on span "Chapter 13" at bounding box center [203, 71] width 365 height 27
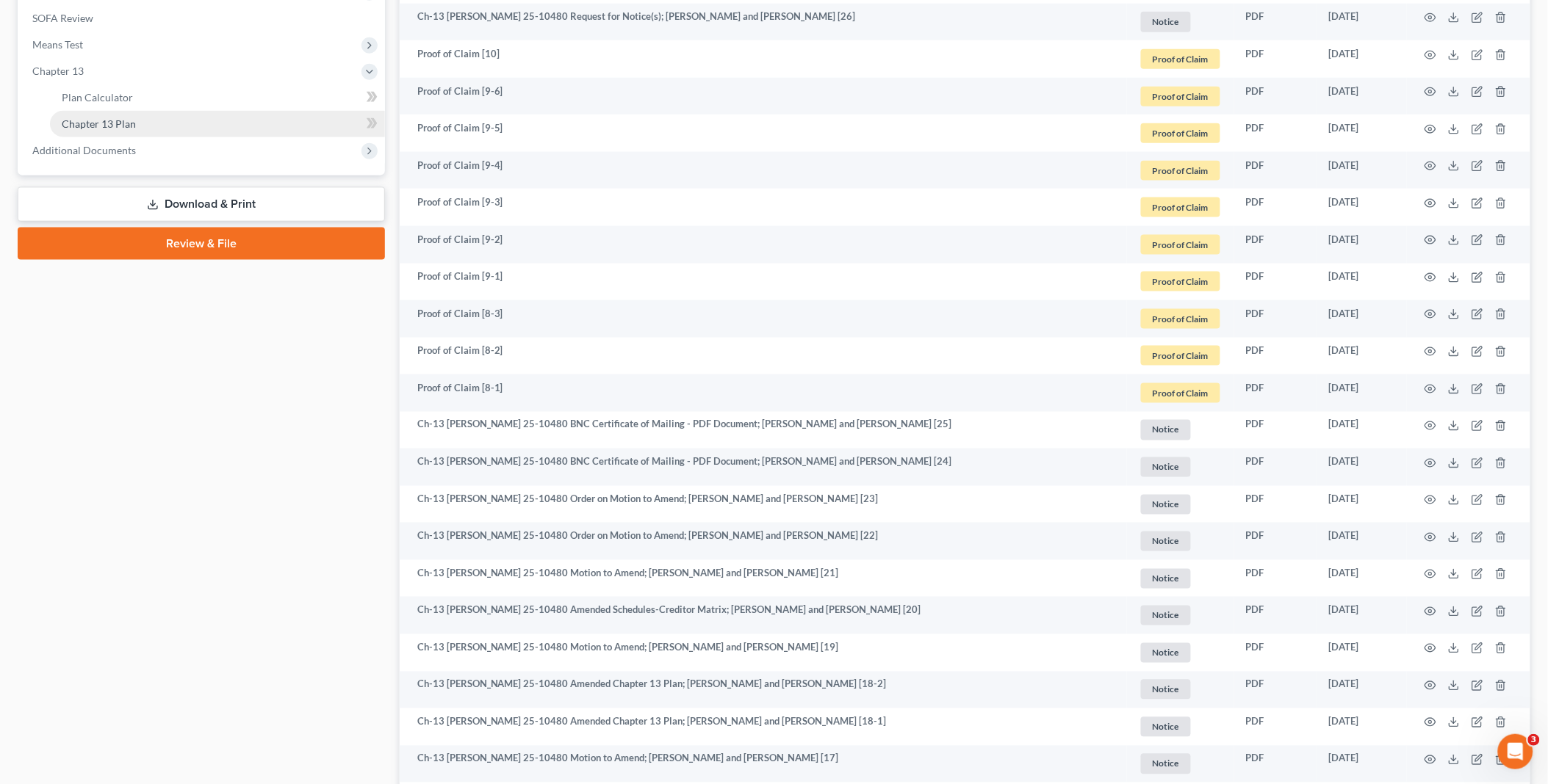
click at [137, 125] on link "Chapter 13 Plan" at bounding box center [217, 124] width 335 height 27
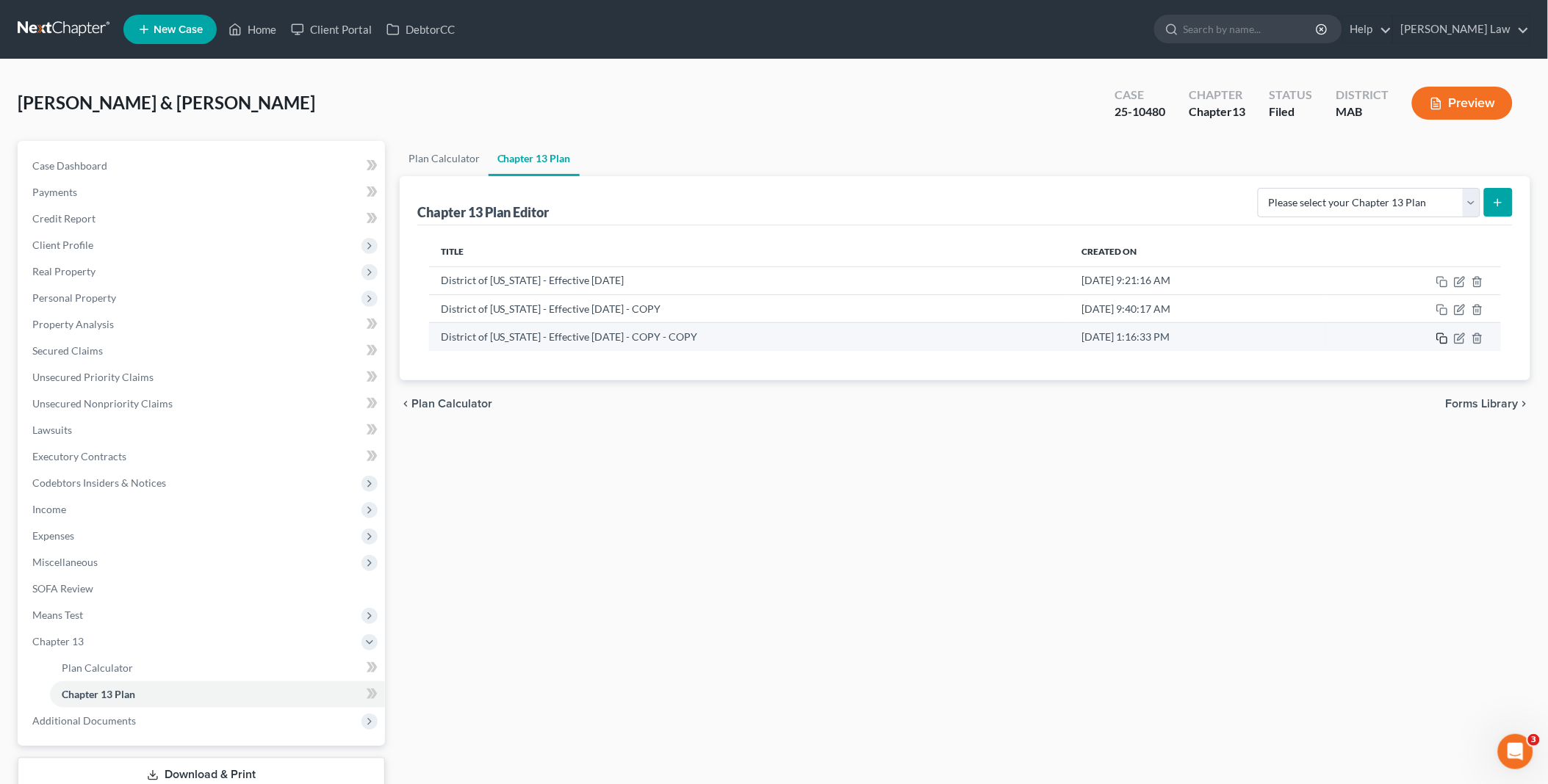
click at [1441, 339] on icon "button" at bounding box center [1443, 339] width 12 height 12
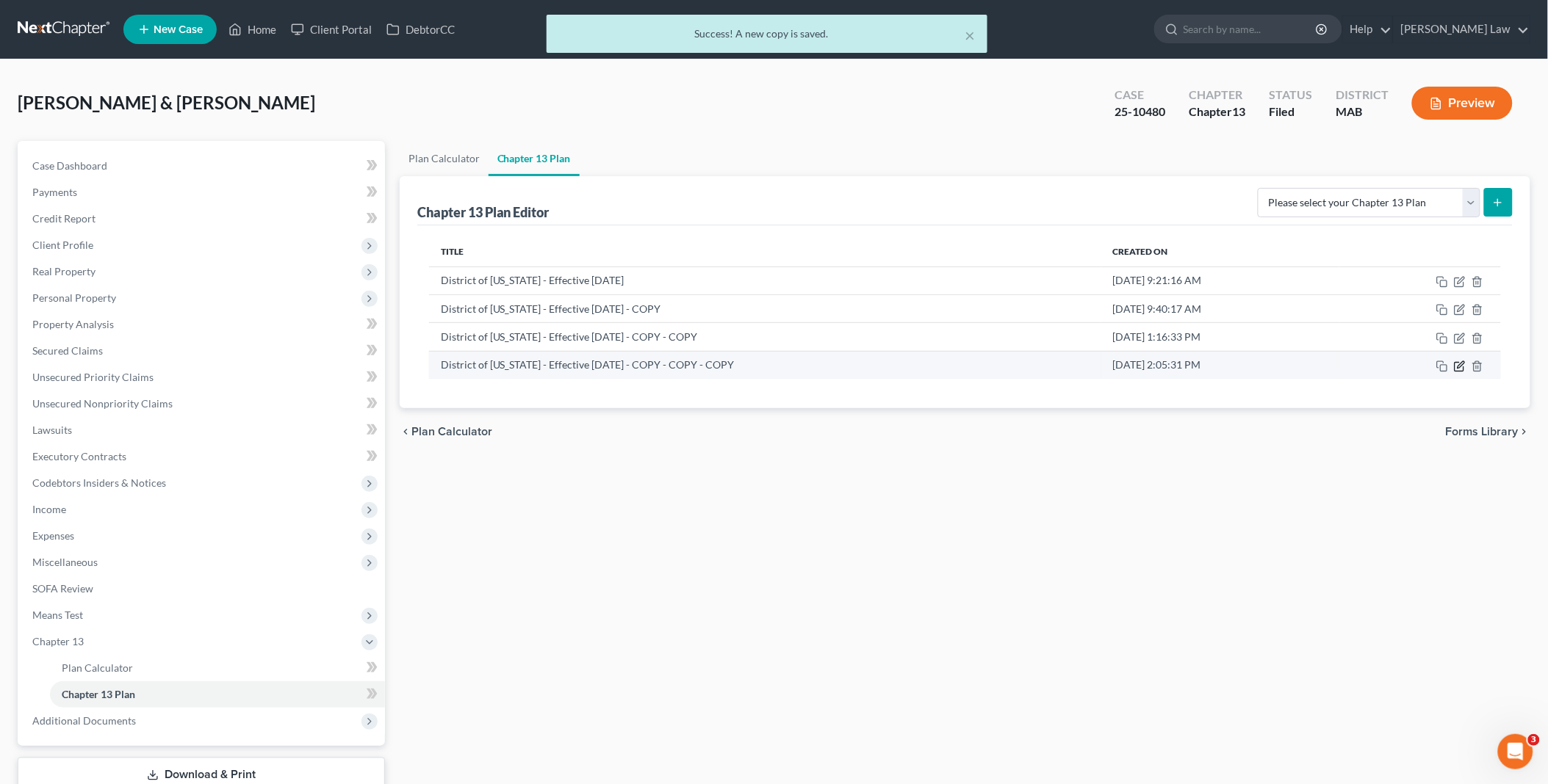
click at [1459, 365] on icon "button" at bounding box center [1460, 367] width 12 height 12
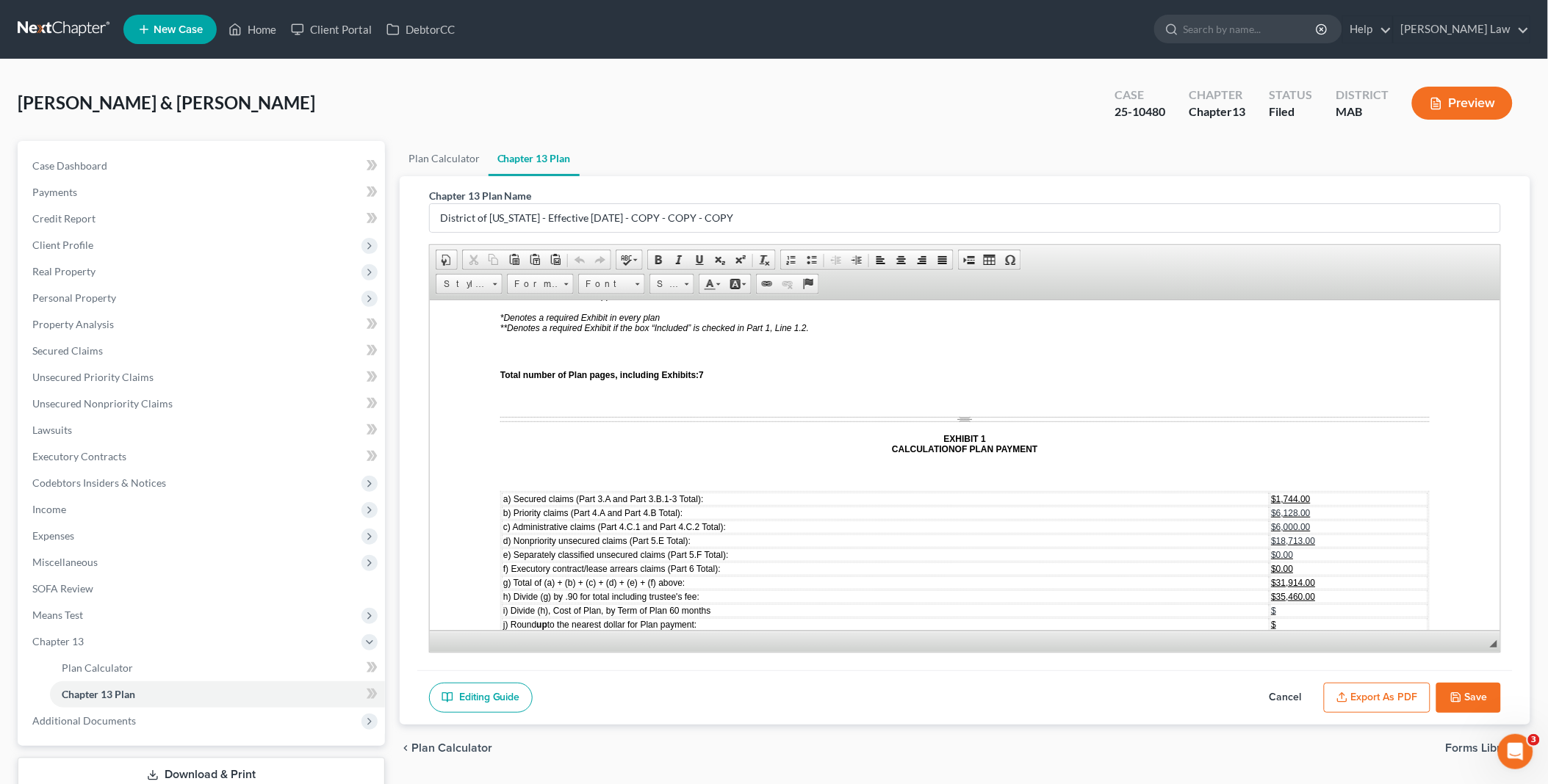
scroll to position [4079, 0]
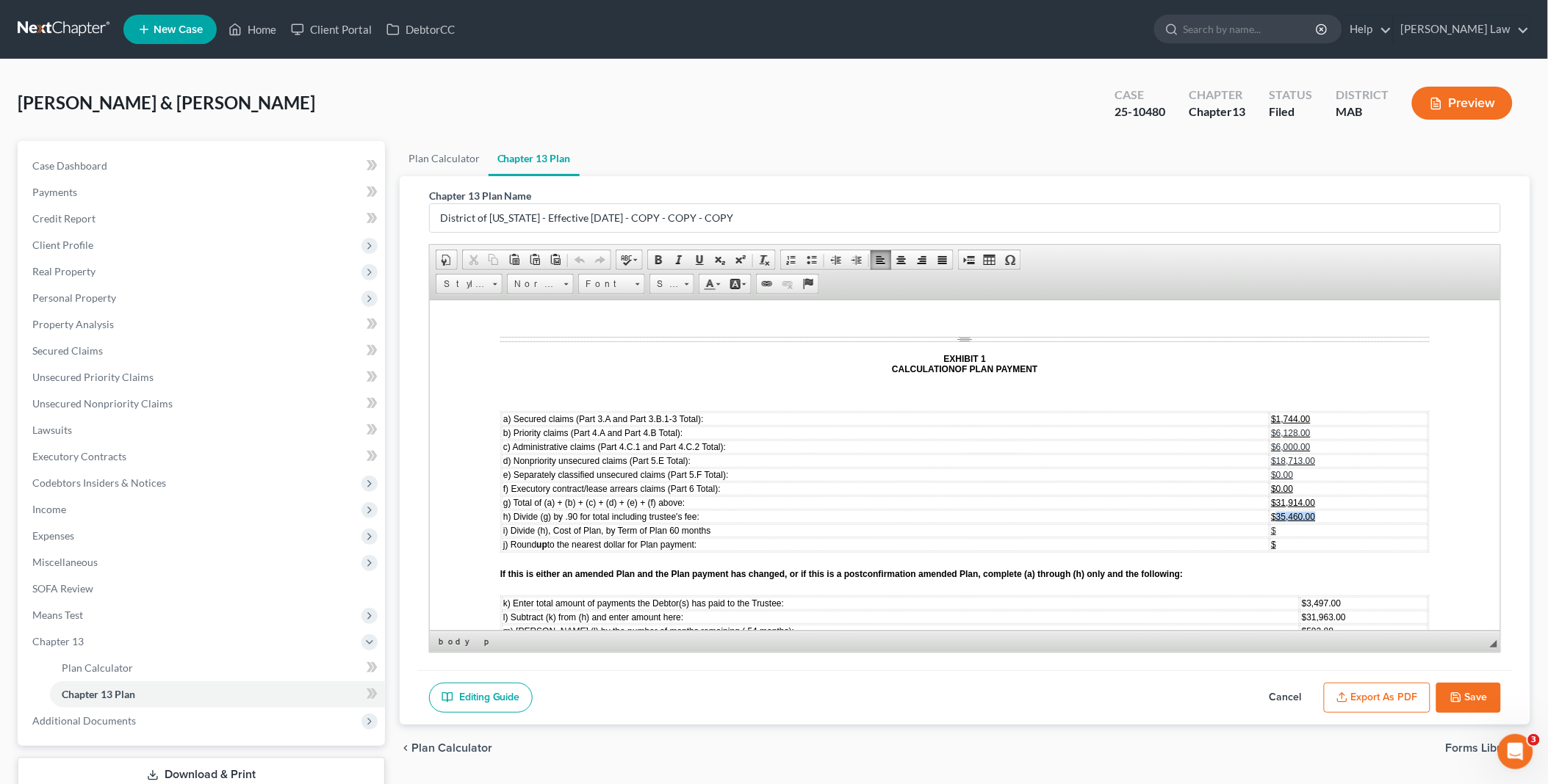
drag, startPoint x: 1267, startPoint y: 408, endPoint x: 1316, endPoint y: 408, distance: 49.0
click at [1316, 509] on td "$35,460.00" at bounding box center [1348, 516] width 158 height 13
drag, startPoint x: 1268, startPoint y: 391, endPoint x: 1298, endPoint y: 391, distance: 30.0
click at [1298, 497] on span "$31,914.00" at bounding box center [1292, 503] width 44 height 10
click at [1271, 455] on span "$18,713.00" at bounding box center [1292, 460] width 44 height 10
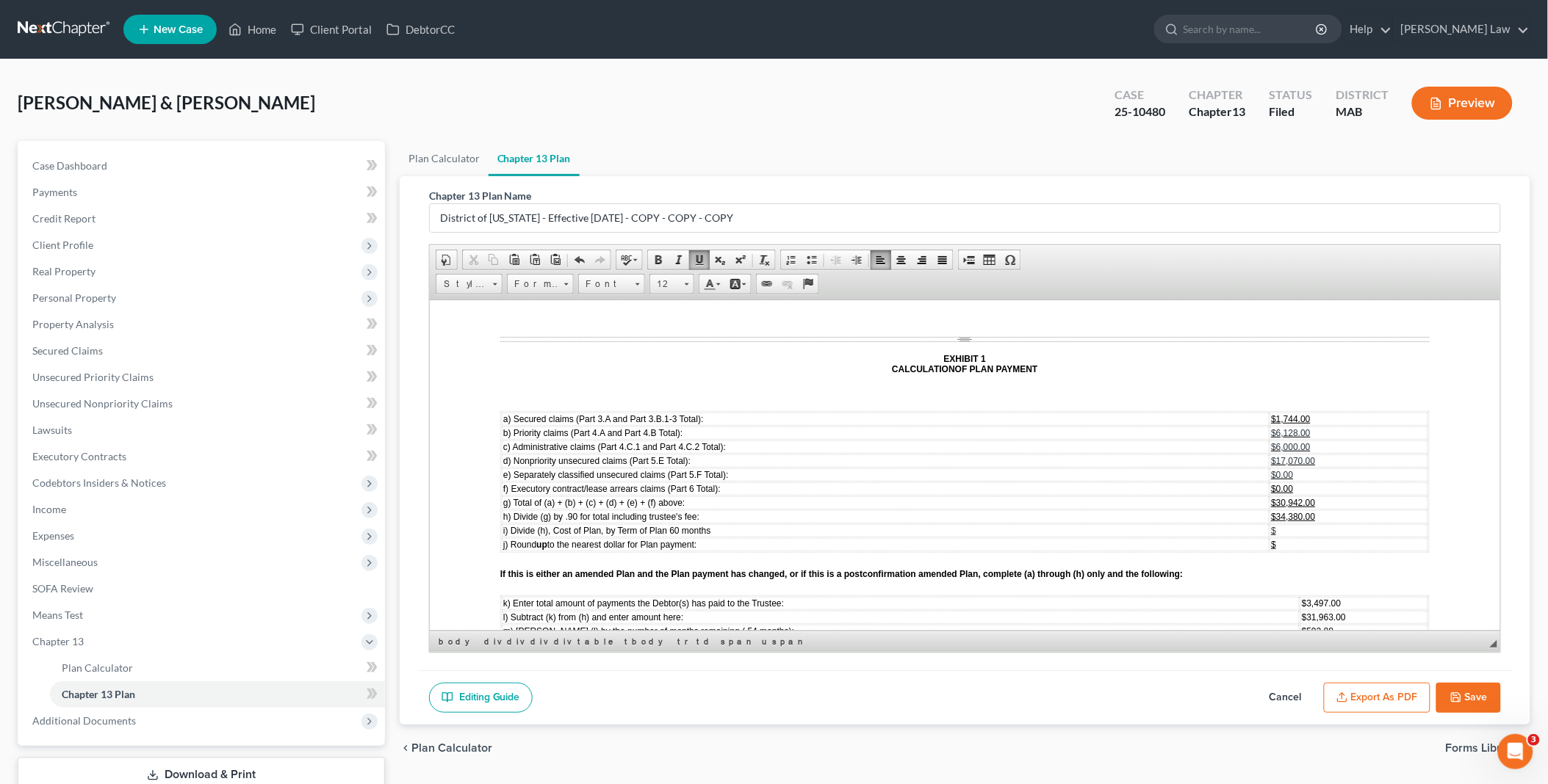
click at [1301, 612] on span "$31,963.00" at bounding box center [1323, 617] width 44 height 10
click at [1283, 455] on span "$17,070.00" at bounding box center [1292, 460] width 44 height 10
drag, startPoint x: 1278, startPoint y: 395, endPoint x: 1318, endPoint y: 391, distance: 40.2
click at [1318, 496] on td "$30,942.00" at bounding box center [1348, 503] width 158 height 13
drag, startPoint x: 1266, startPoint y: 408, endPoint x: 1321, endPoint y: 407, distance: 55.0
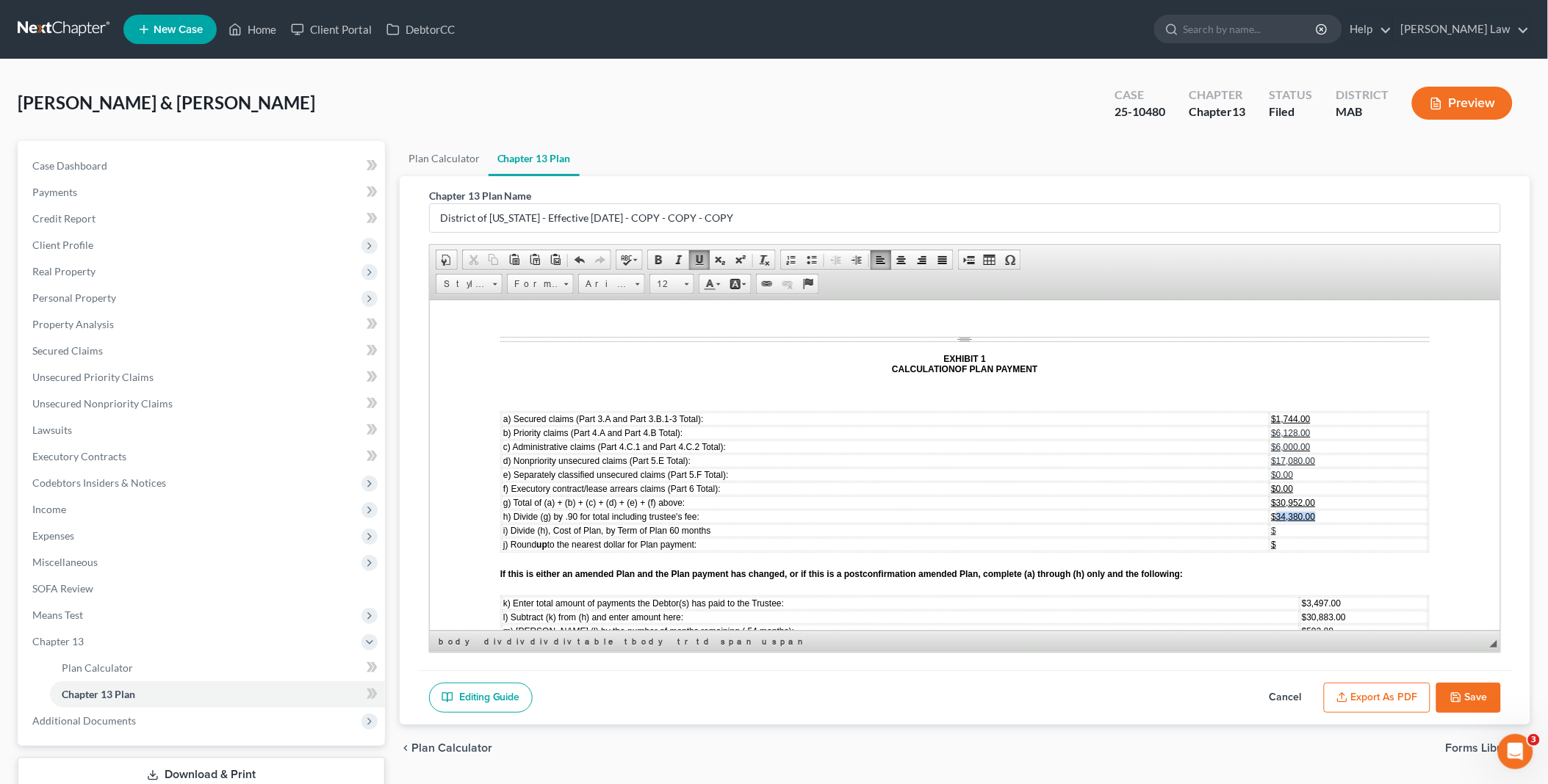
click at [1321, 509] on td "$34,380.00" at bounding box center [1348, 516] width 158 height 13
drag, startPoint x: 1282, startPoint y: 503, endPoint x: 1321, endPoint y: 500, distance: 39.1
click at [1321, 610] on td "$30,883.00" at bounding box center [1364, 617] width 128 height 13
click at [1301, 626] on span "$592.88" at bounding box center [1317, 631] width 32 height 10
click at [1301, 639] on span "$593.00" at bounding box center [1317, 644] width 32 height 10
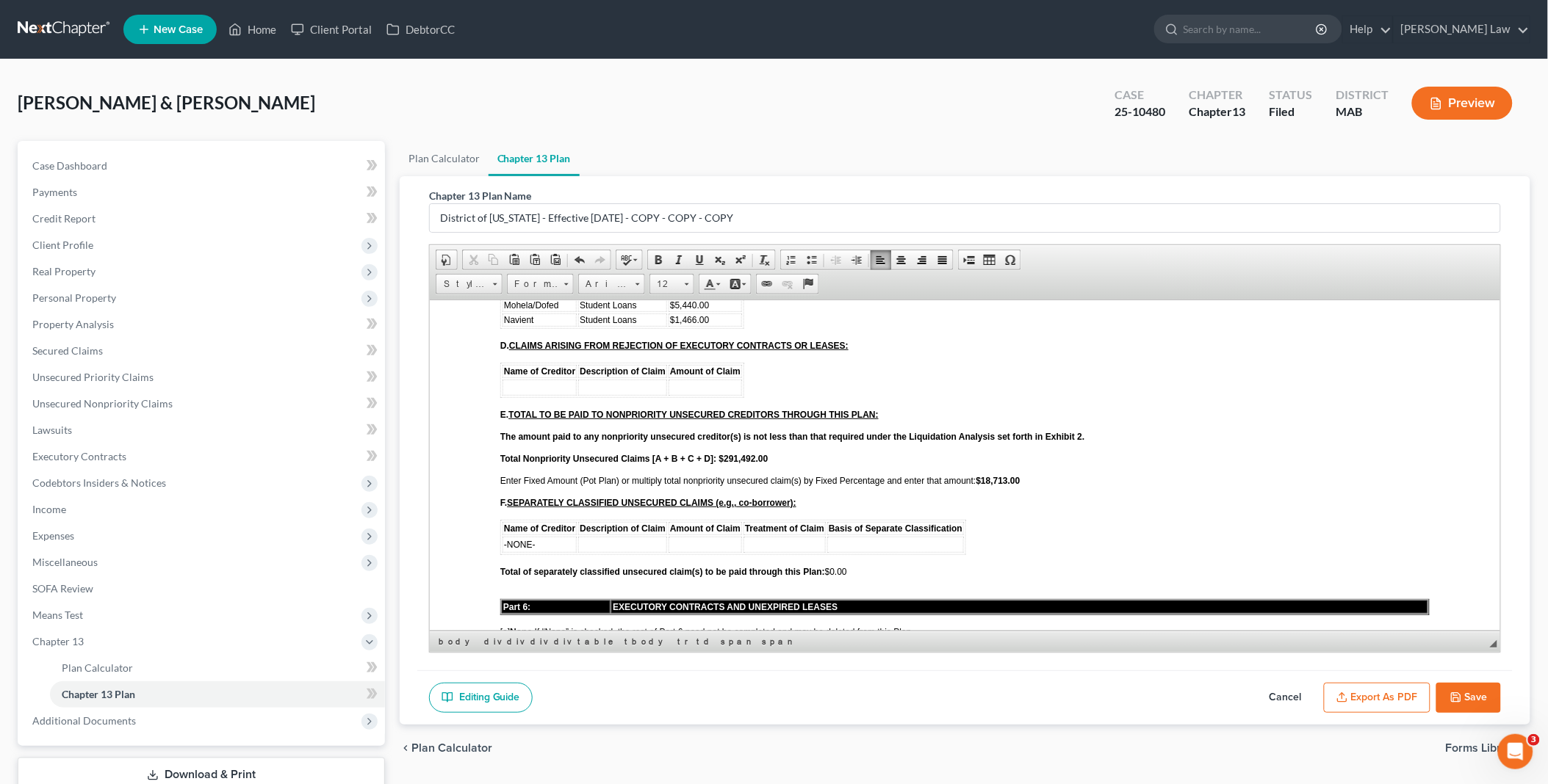
scroll to position [2692, 0]
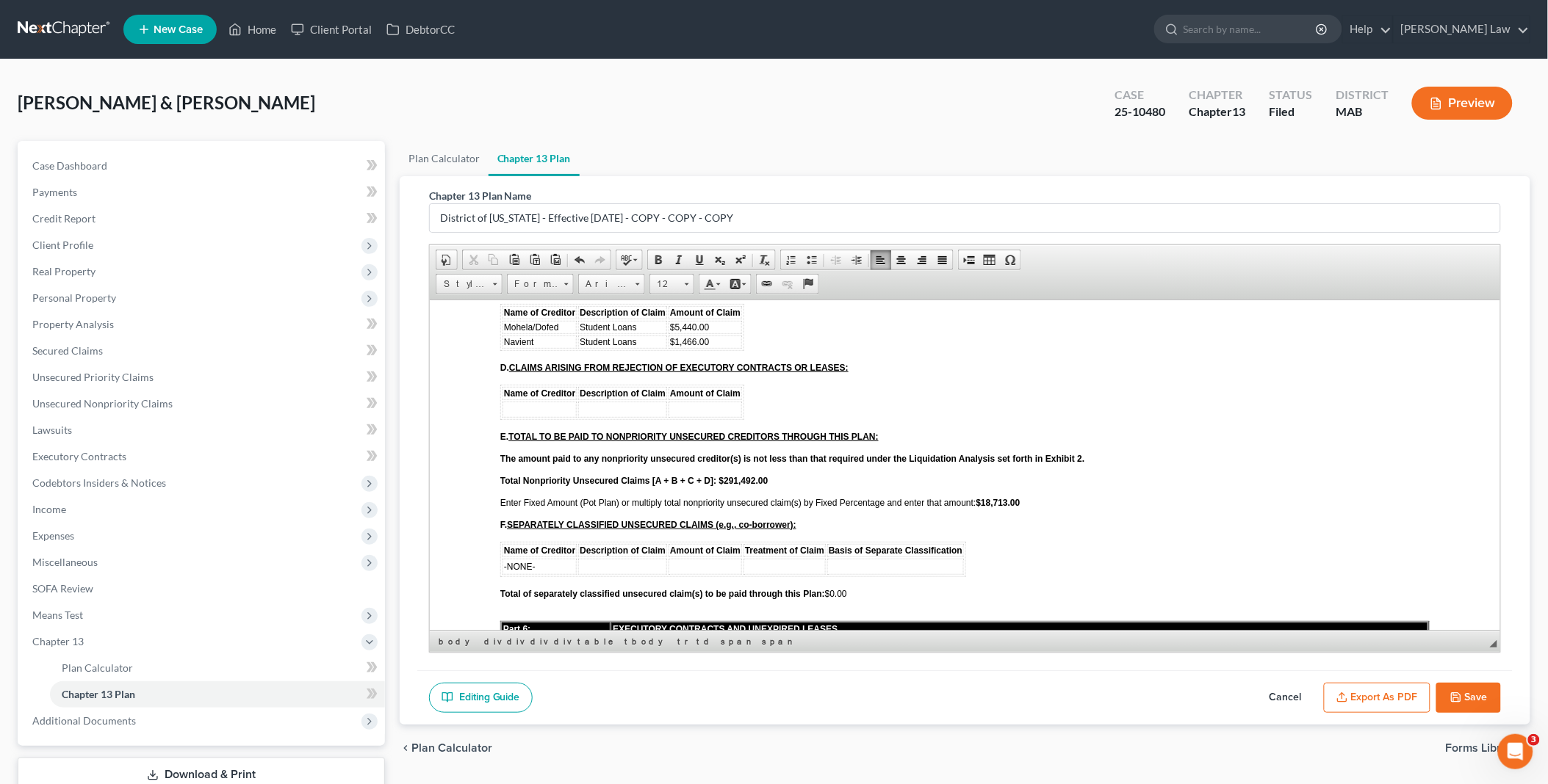
click at [986, 497] on strong "$18,713.00" at bounding box center [998, 503] width 44 height 10
click at [993, 497] on strong "$17,808. 00" at bounding box center [998, 503] width 44 height 10
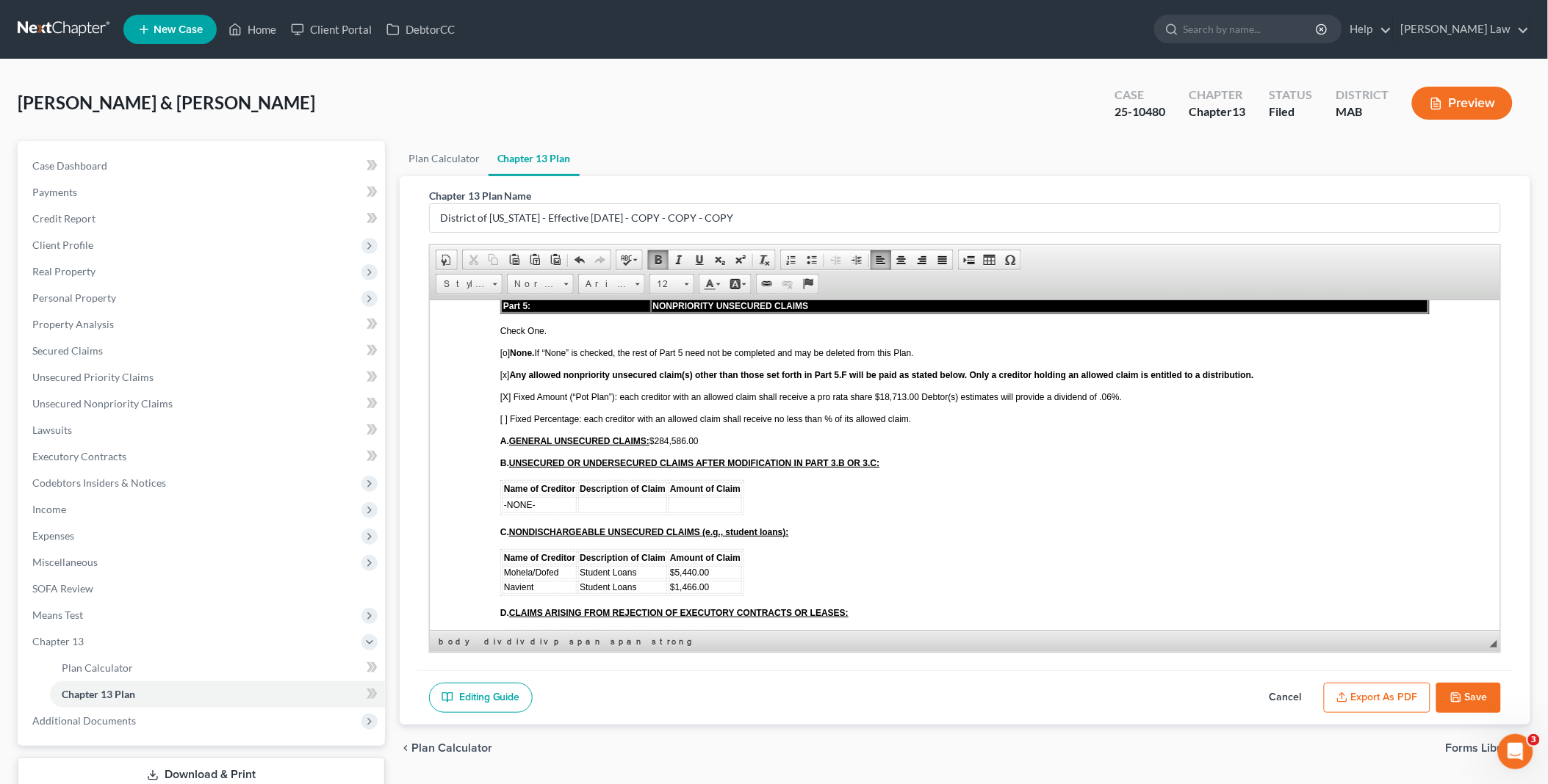
scroll to position [2366, 0]
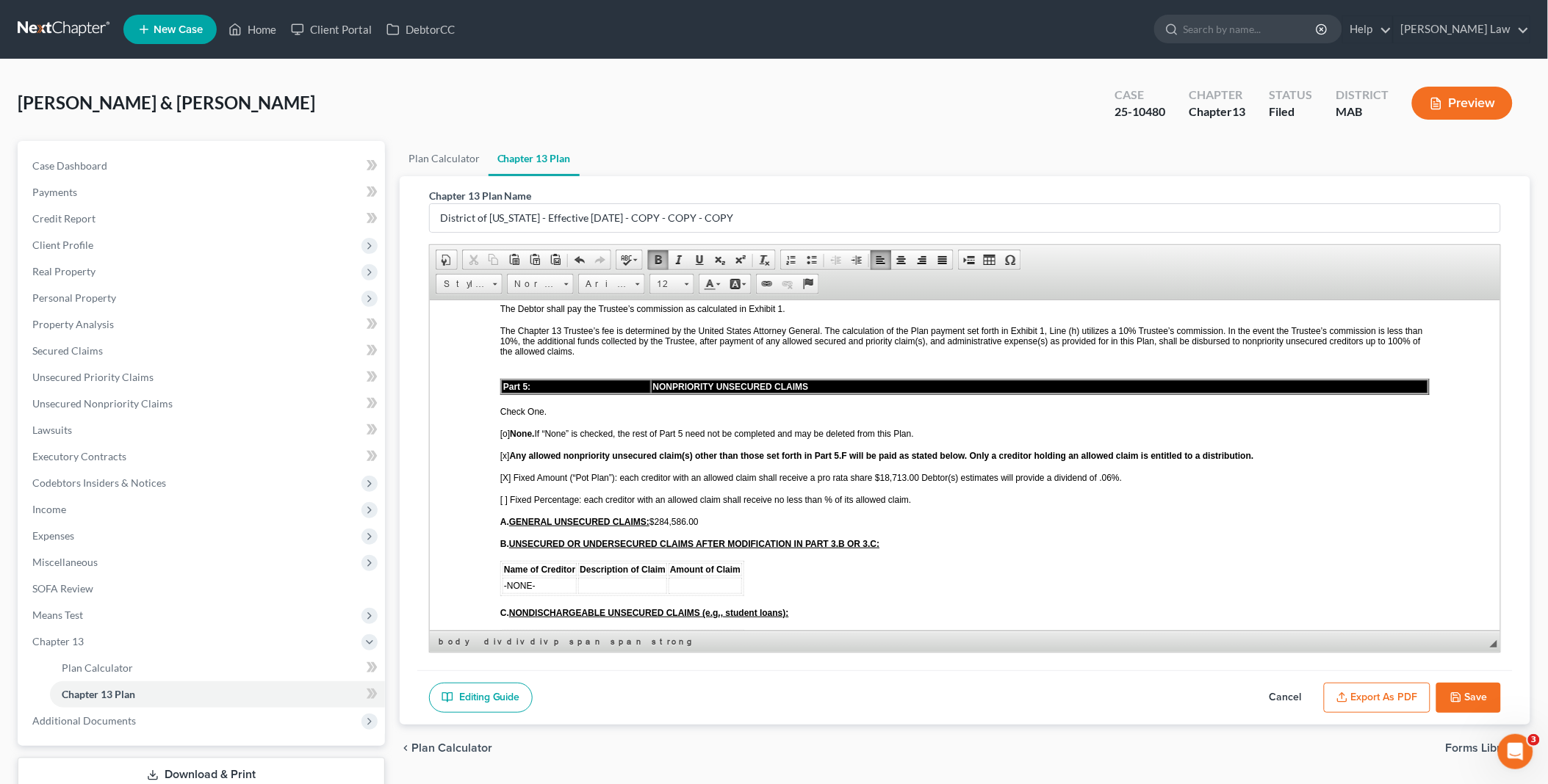
click at [1107, 472] on span "[X] Fixed Amount (“Pot Plan”): each creditor with an allowed claim shall receiv…" at bounding box center [810, 477] width 622 height 10
click at [883, 472] on span "[X] Fixed Amount (“Pot Plan”): each creditor with an allowed claim shall receiv…" at bounding box center [810, 477] width 622 height 10
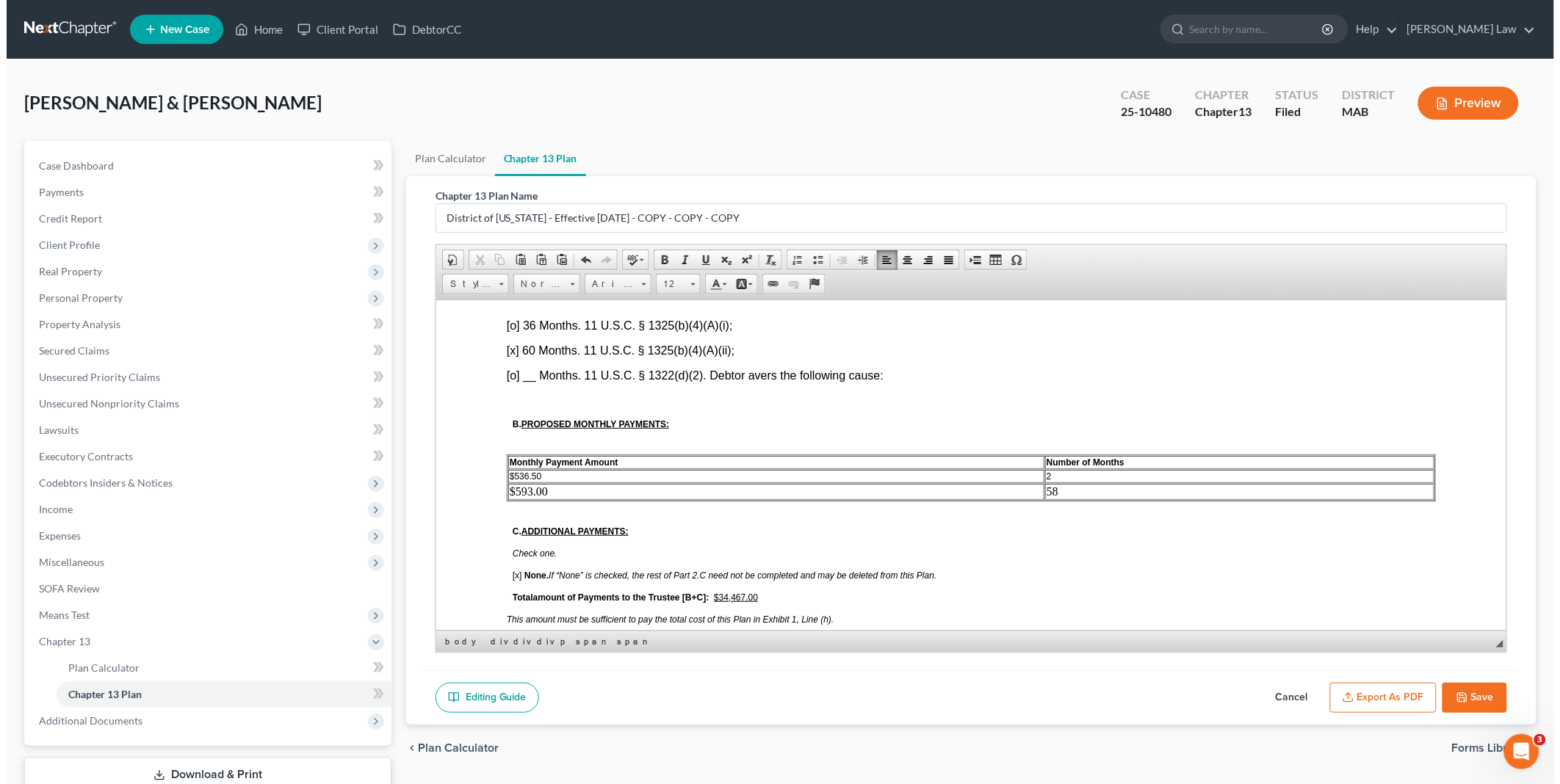
scroll to position [734, 0]
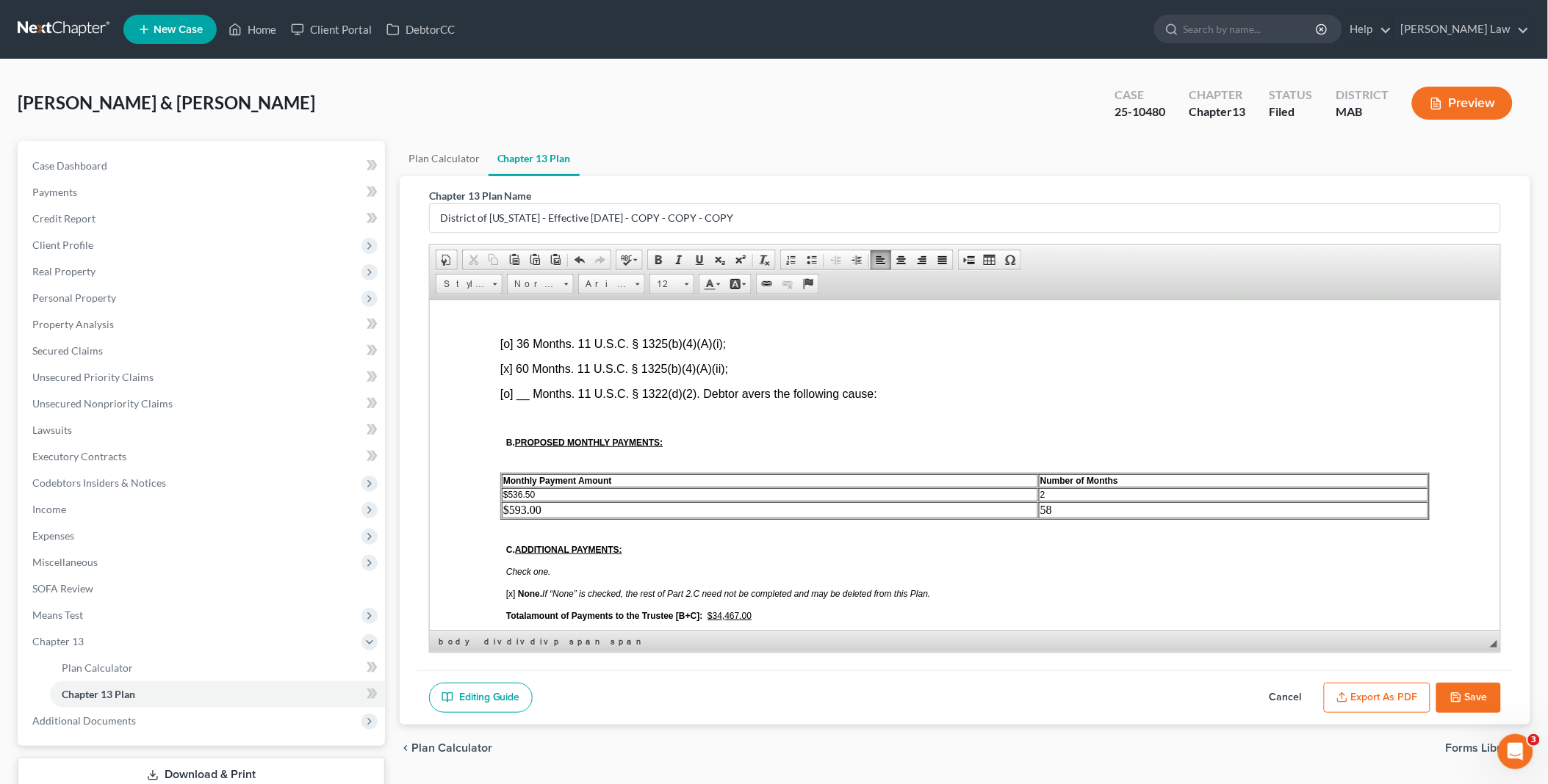
click at [727, 610] on u "$34,467.00" at bounding box center [729, 615] width 44 height 10
click at [513, 502] on td "$593.00" at bounding box center [770, 510] width 536 height 16
drag, startPoint x: 510, startPoint y: 471, endPoint x: 539, endPoint y: 473, distance: 29.1
click at [539, 488] on td "$536.50" at bounding box center [770, 494] width 536 height 13
click at [1049, 502] on td "58" at bounding box center [1233, 510] width 389 height 16
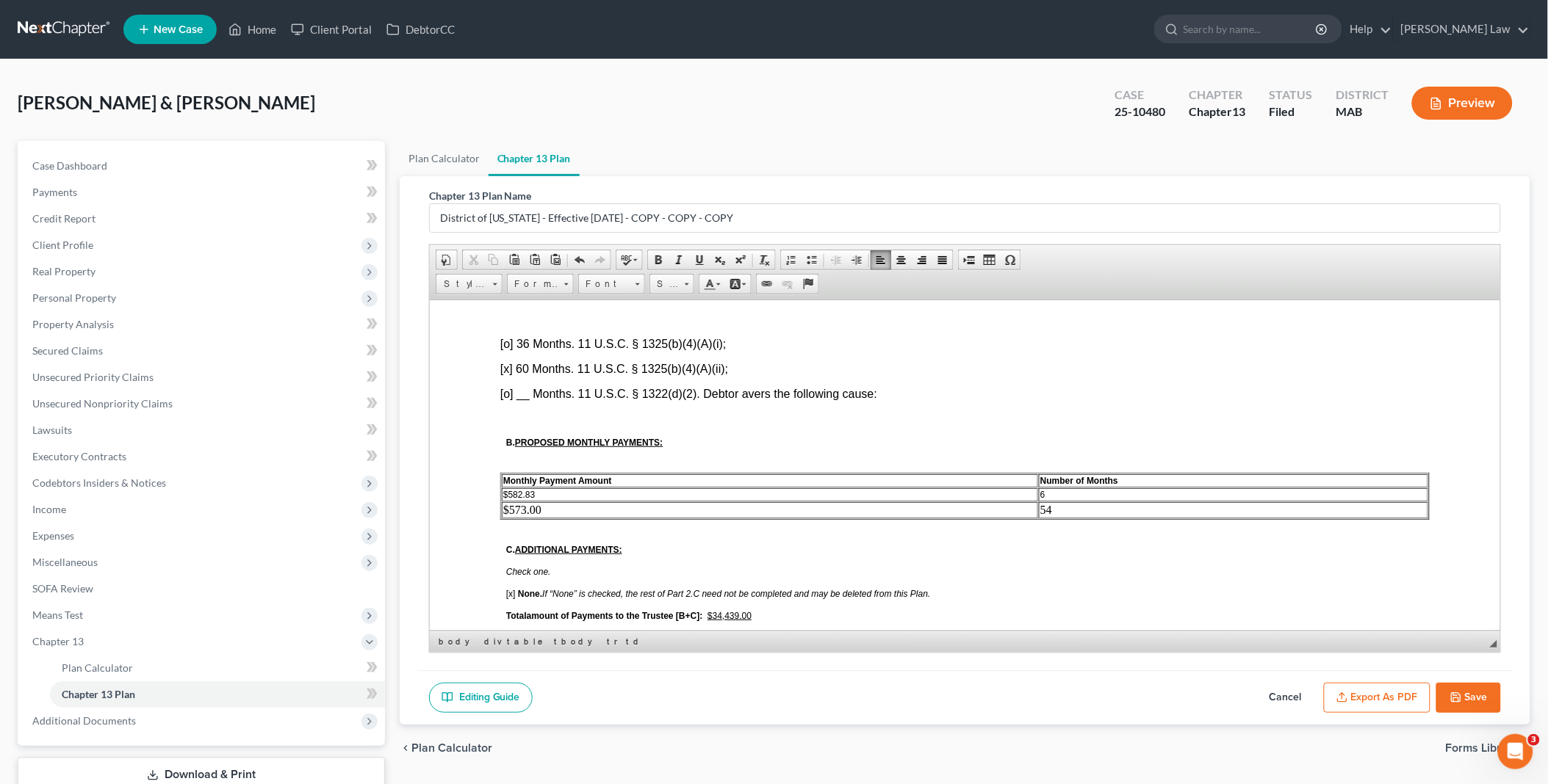
click at [1402, 692] on button "Export as PDF" at bounding box center [1376, 699] width 106 height 31
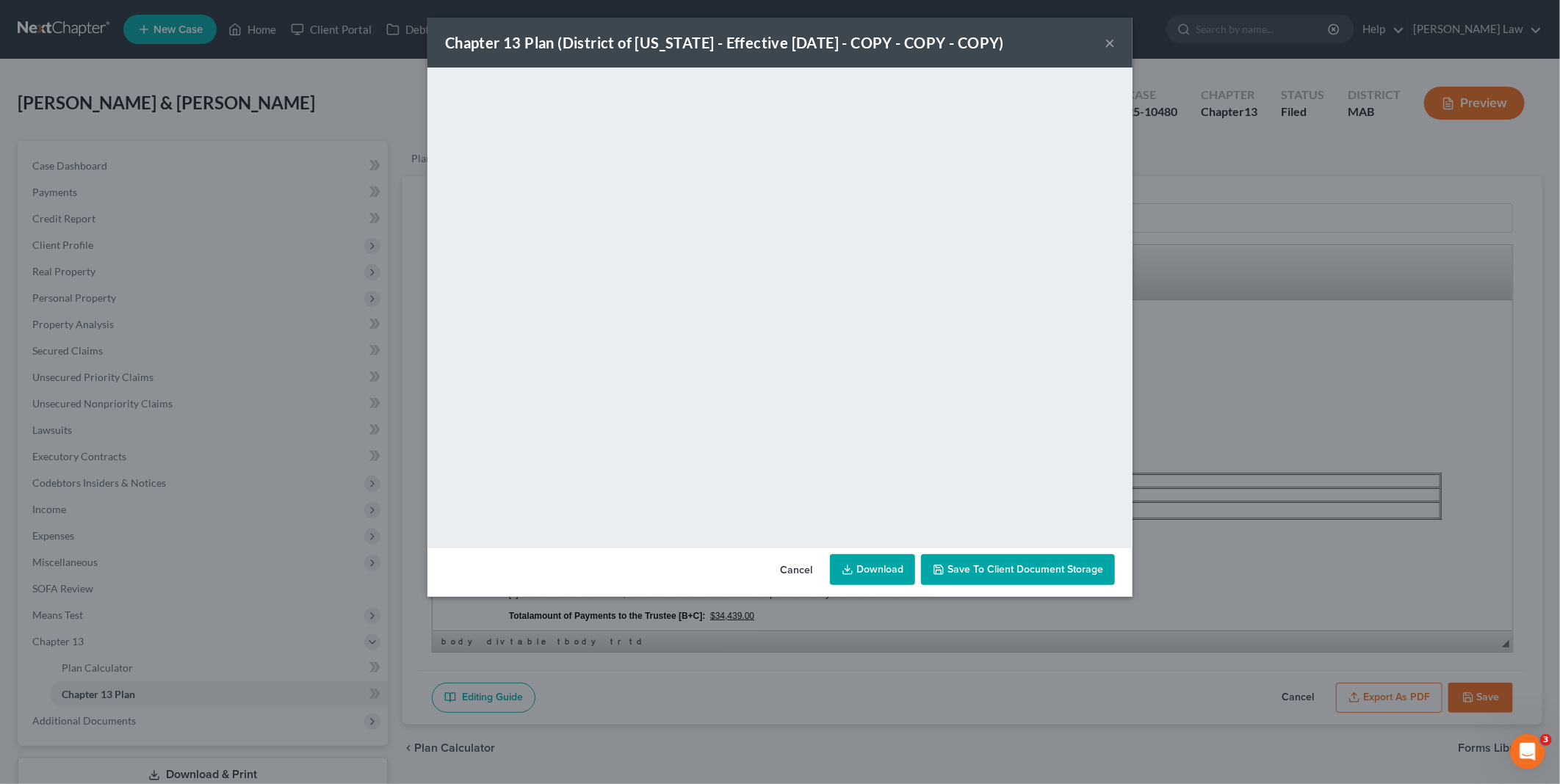
click at [874, 564] on link "Download" at bounding box center [872, 570] width 85 height 31
